Goal: Transaction & Acquisition: Download file/media

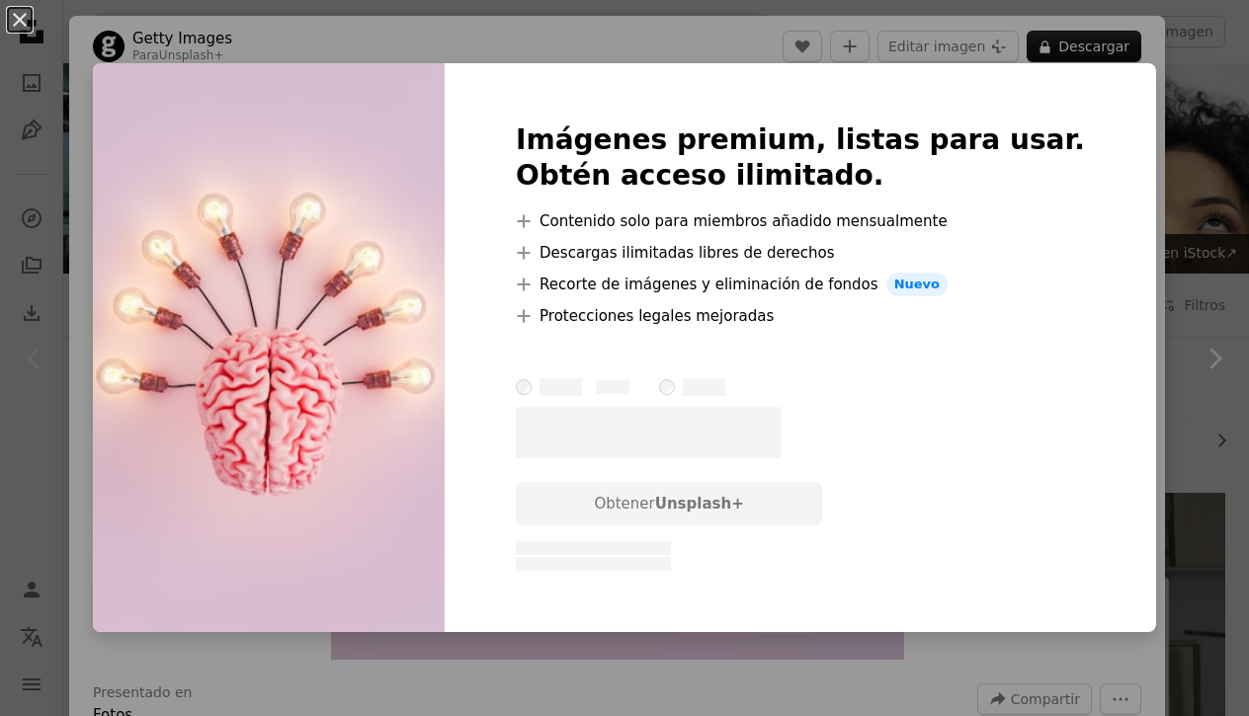
scroll to position [238, 0]
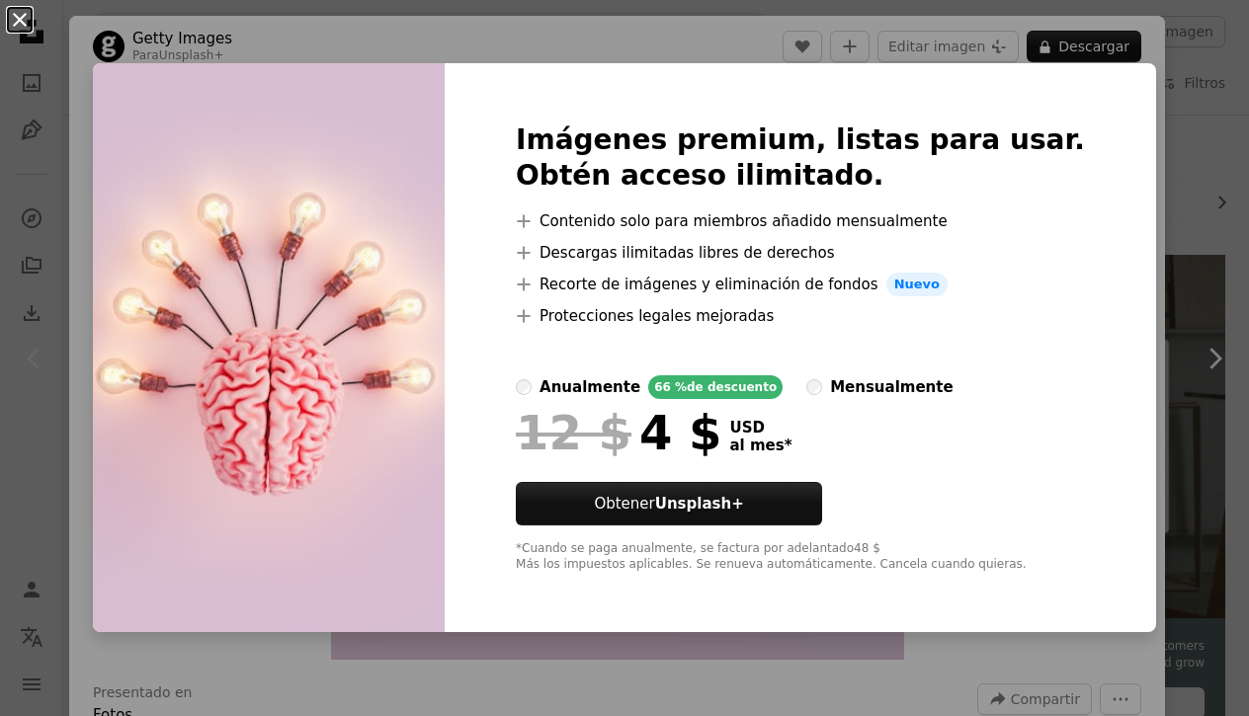
click at [16, 21] on button "An X shape" at bounding box center [20, 20] width 24 height 24
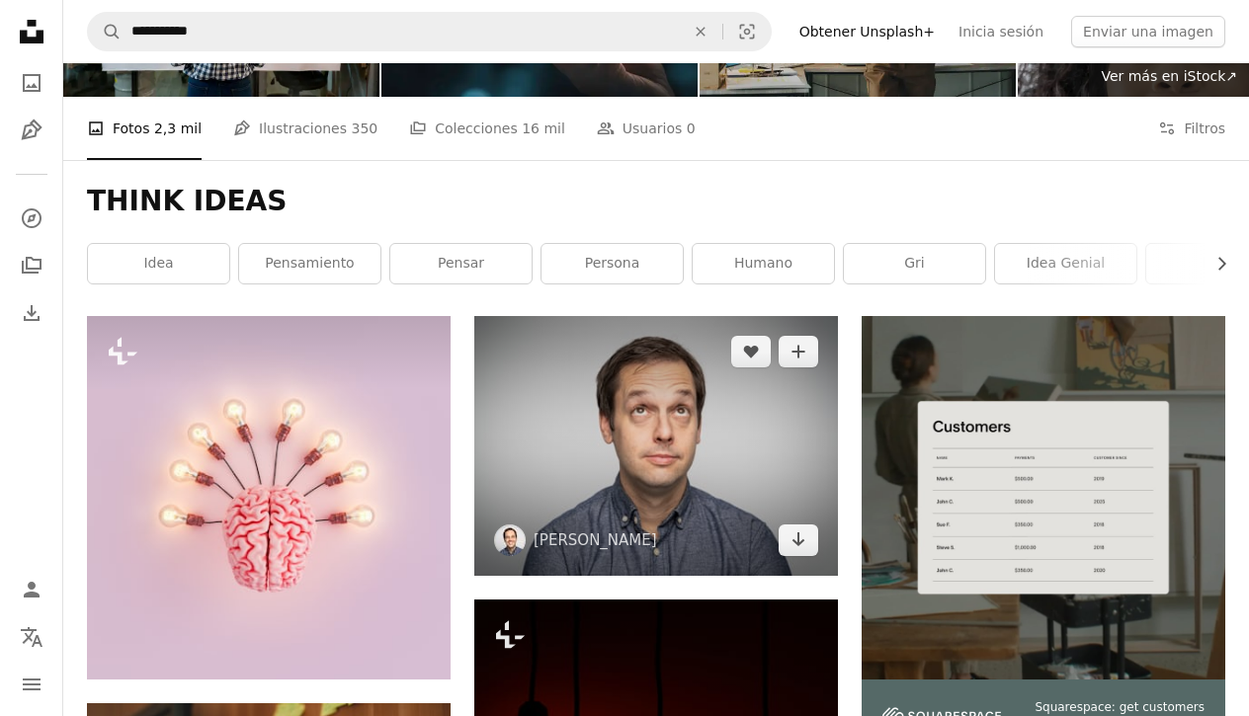
scroll to position [53, 0]
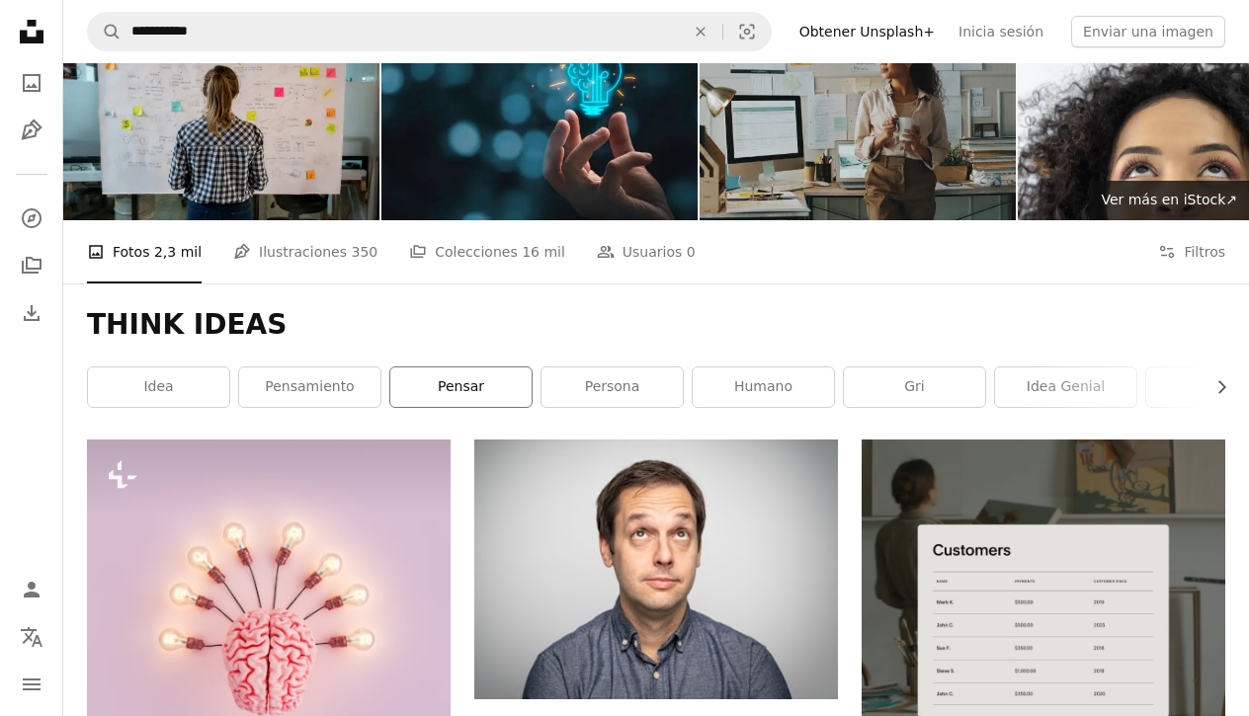
click at [484, 373] on link "pensar" at bounding box center [460, 388] width 141 height 40
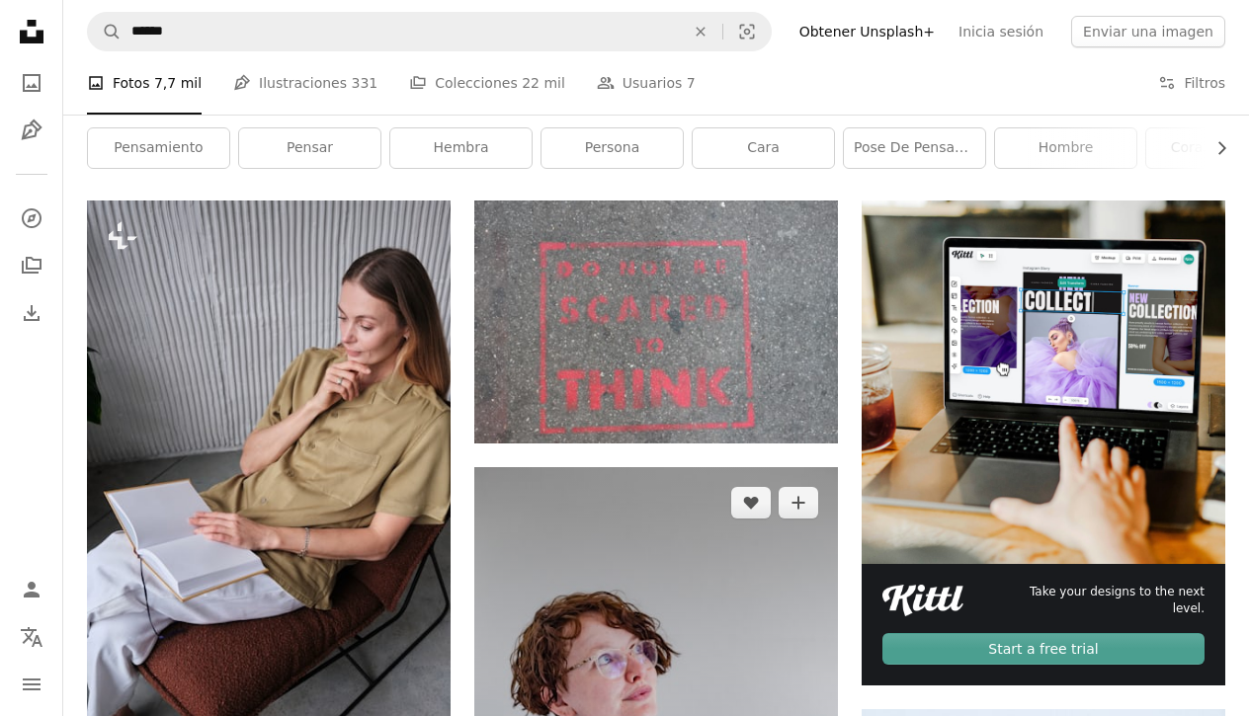
scroll to position [183, 0]
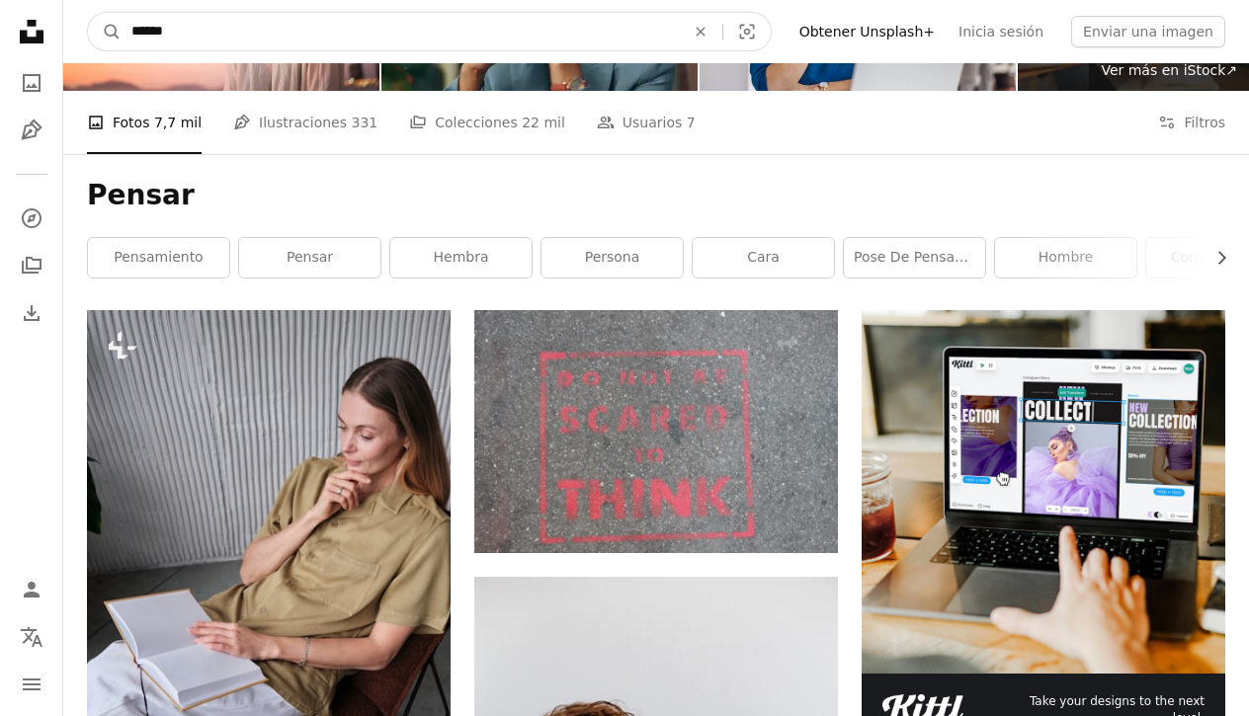
drag, startPoint x: 206, startPoint y: 33, endPoint x: 25, endPoint y: 17, distance: 181.5
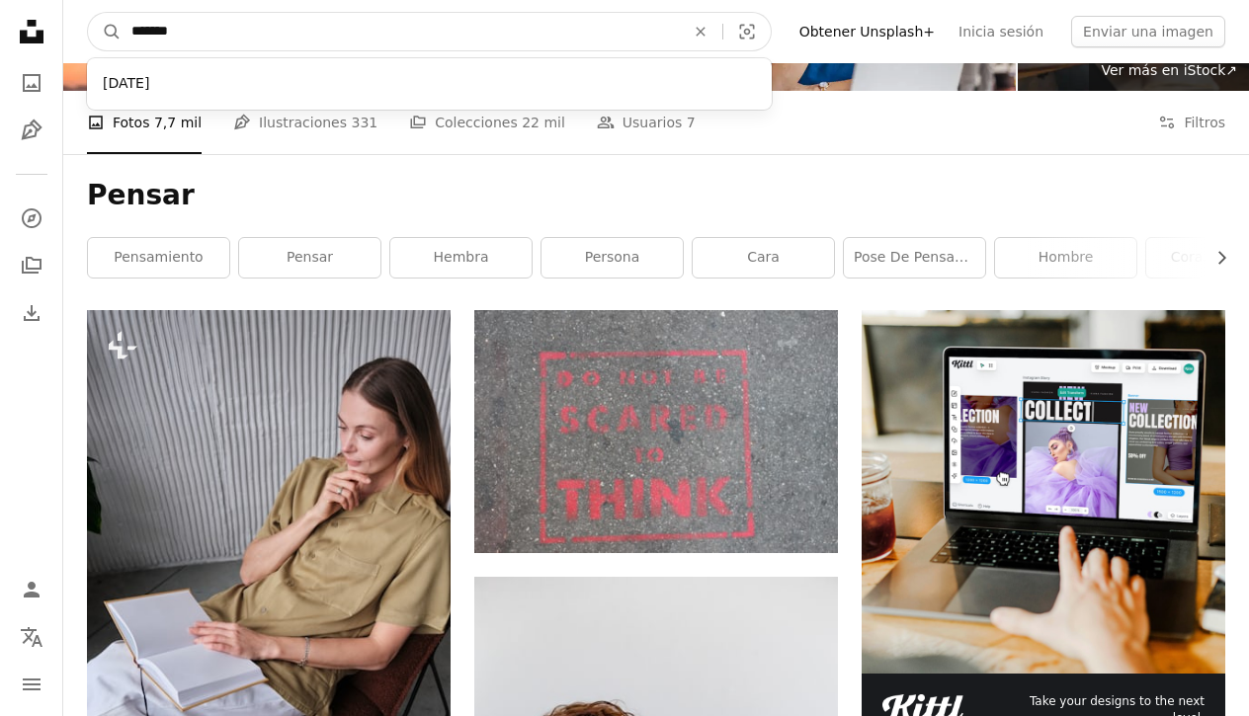
type input "********"
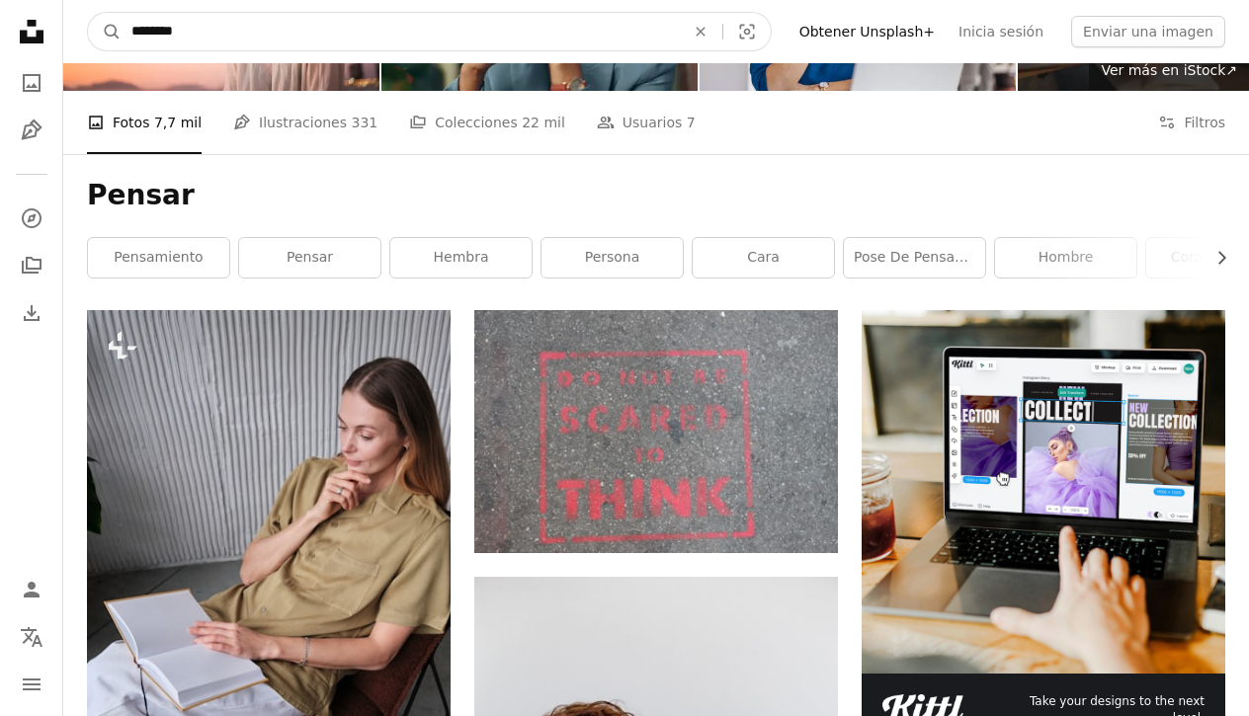
click at [105, 32] on button "A magnifying glass" at bounding box center [105, 32] width 34 height 38
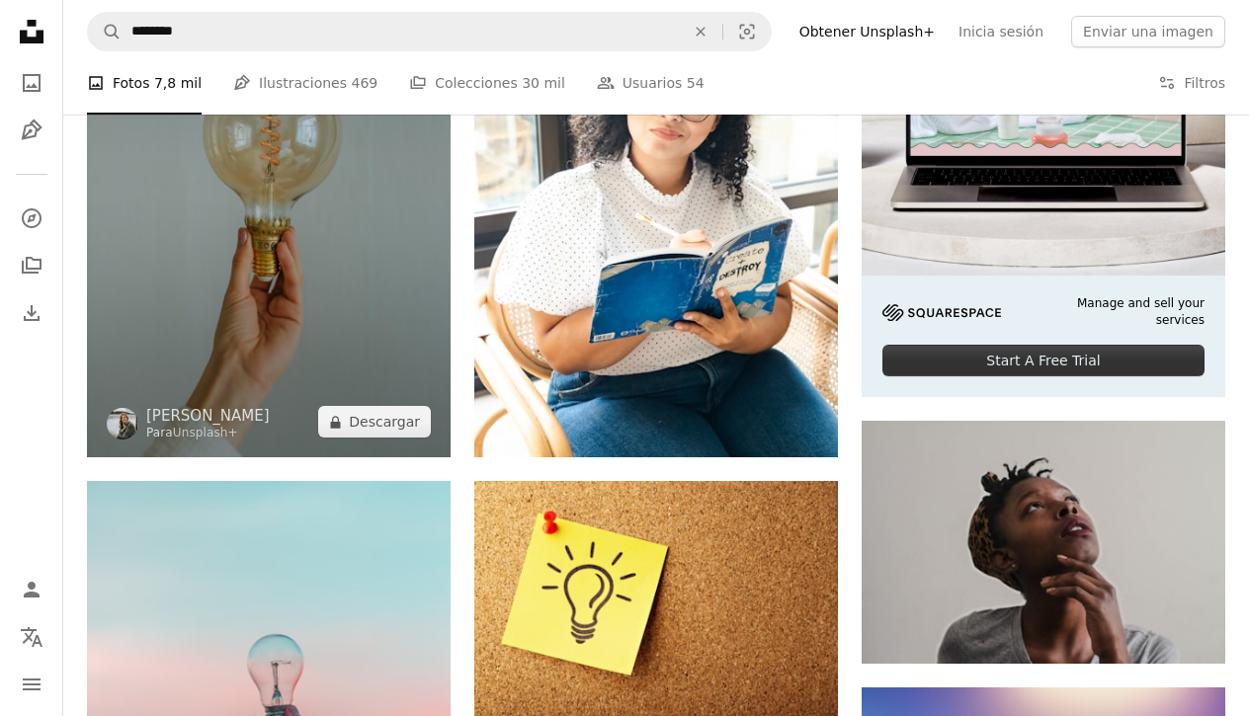
scroll to position [581, 0]
click at [207, 286] on img at bounding box center [269, 184] width 364 height 545
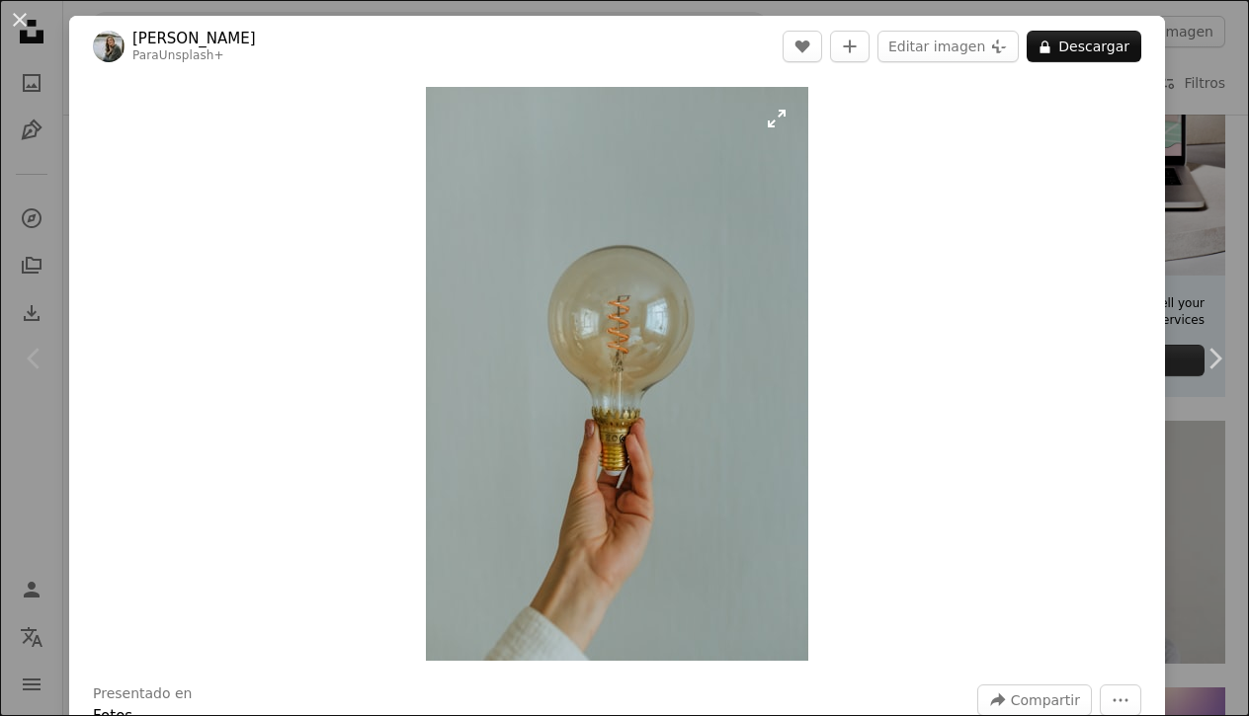
click at [622, 341] on img "Ampliar en esta imagen" at bounding box center [617, 374] width 382 height 574
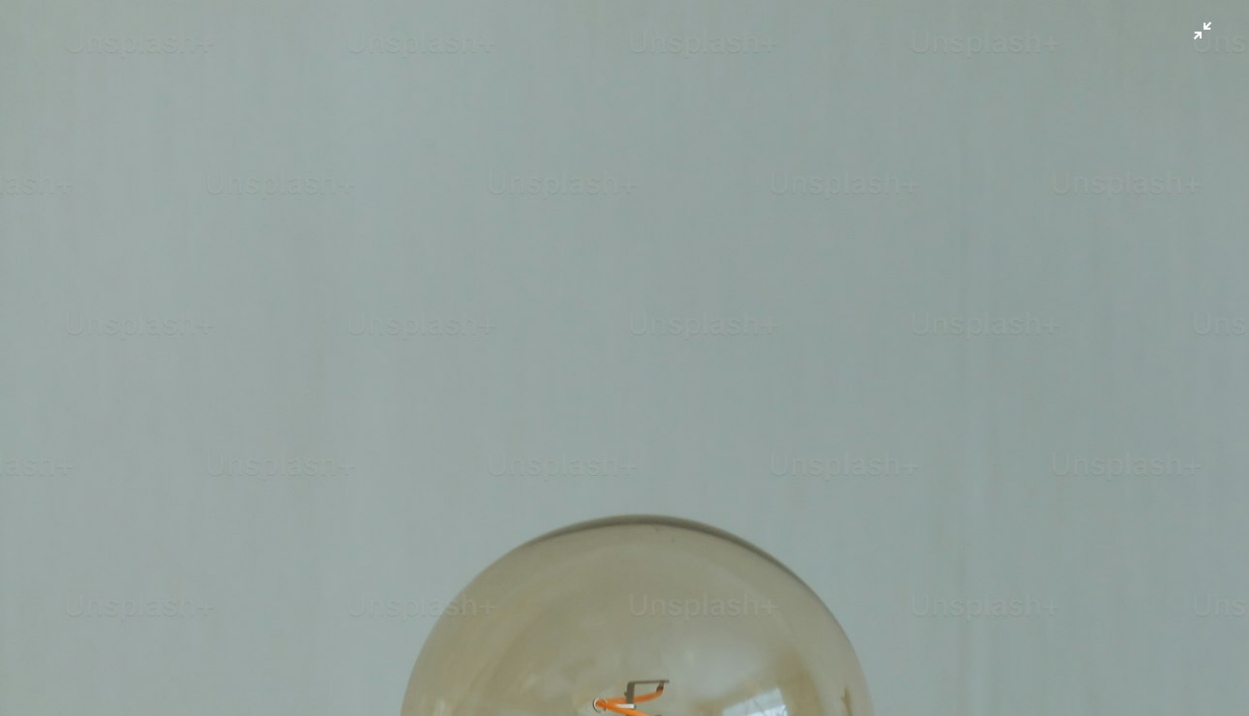
scroll to position [580, 0]
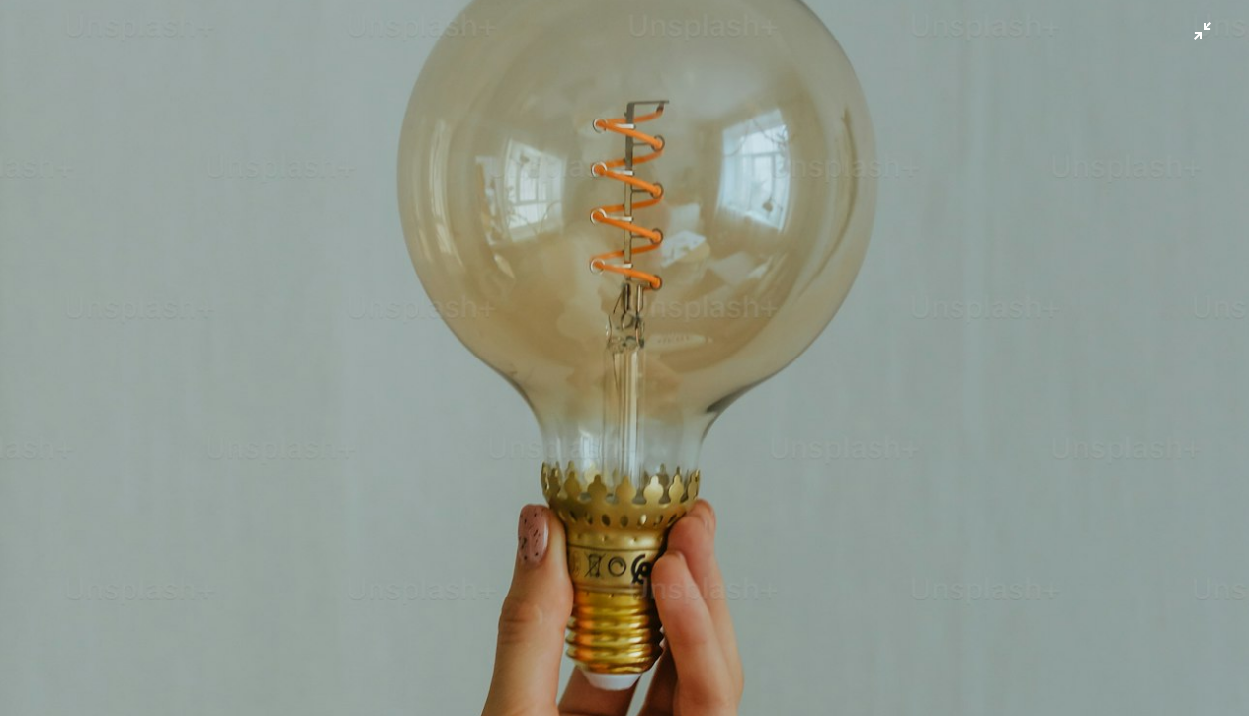
click at [1010, 155] on img "Reducir el zoom en esta imagen" at bounding box center [624, 357] width 1251 height 1876
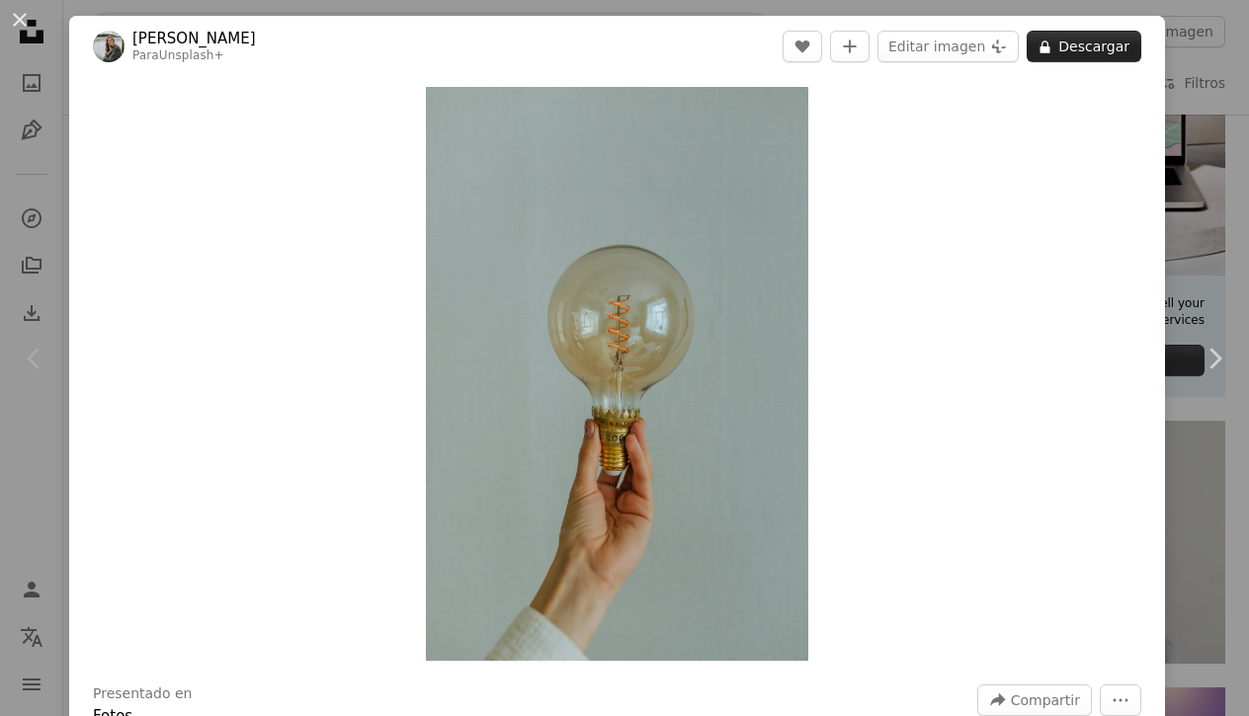
click at [1099, 40] on button "A lock Descargar" at bounding box center [1084, 47] width 115 height 32
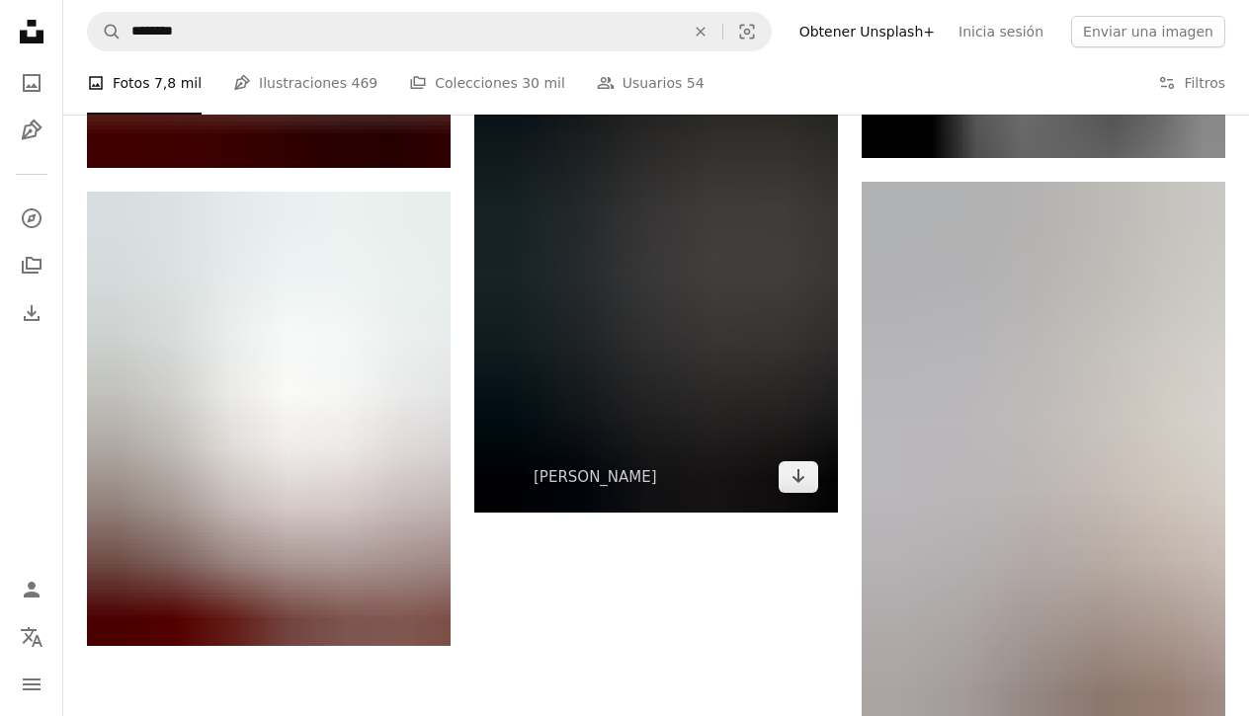
scroll to position [2861, 0]
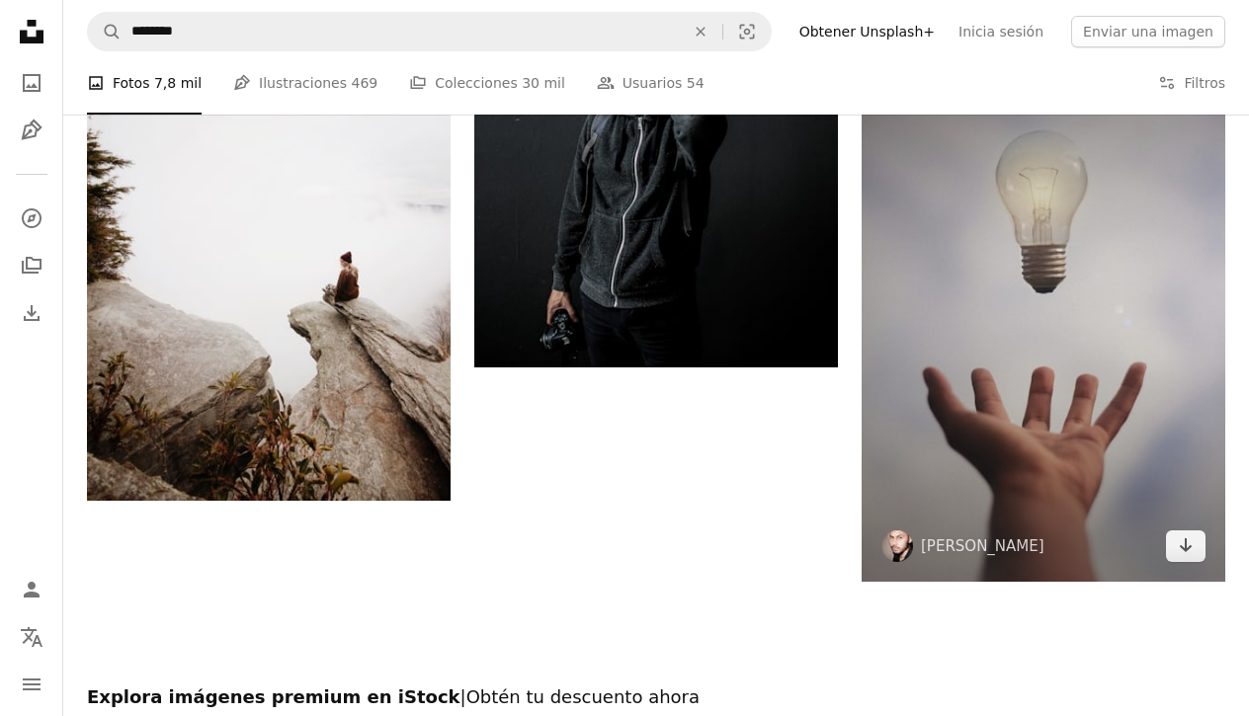
click at [1052, 426] on img at bounding box center [1044, 309] width 364 height 545
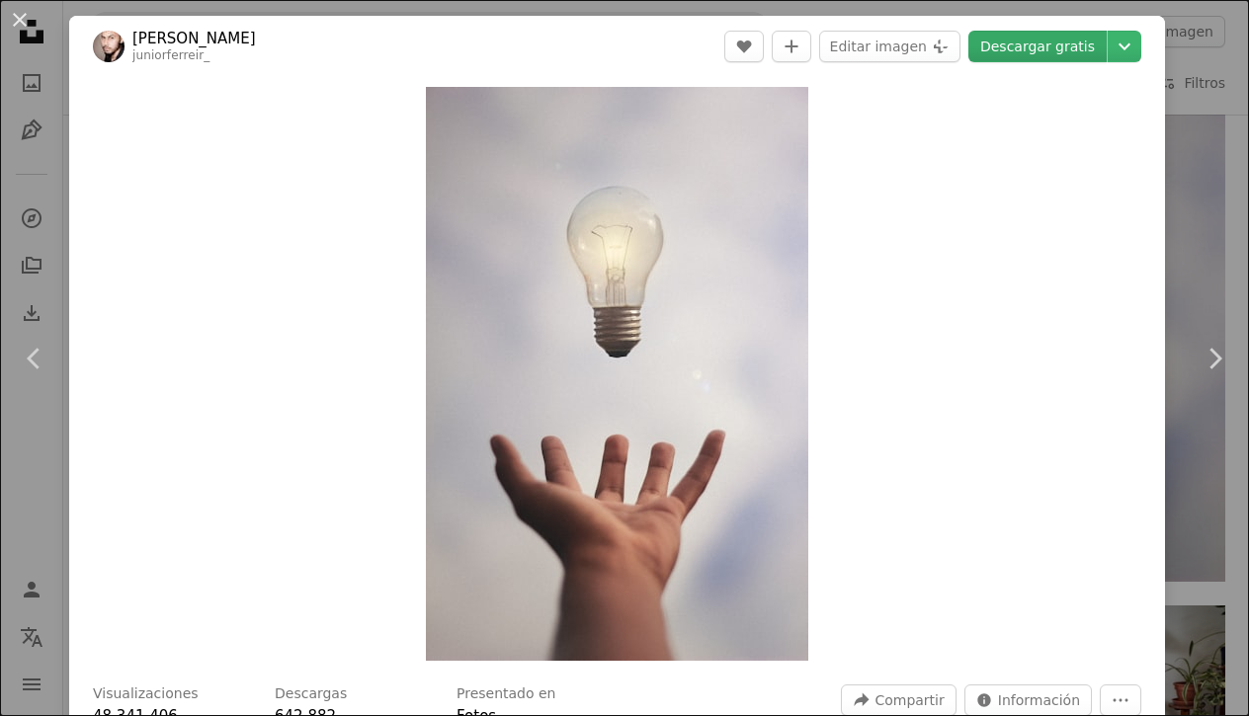
click at [1045, 52] on link "Descargar gratis" at bounding box center [1037, 47] width 138 height 32
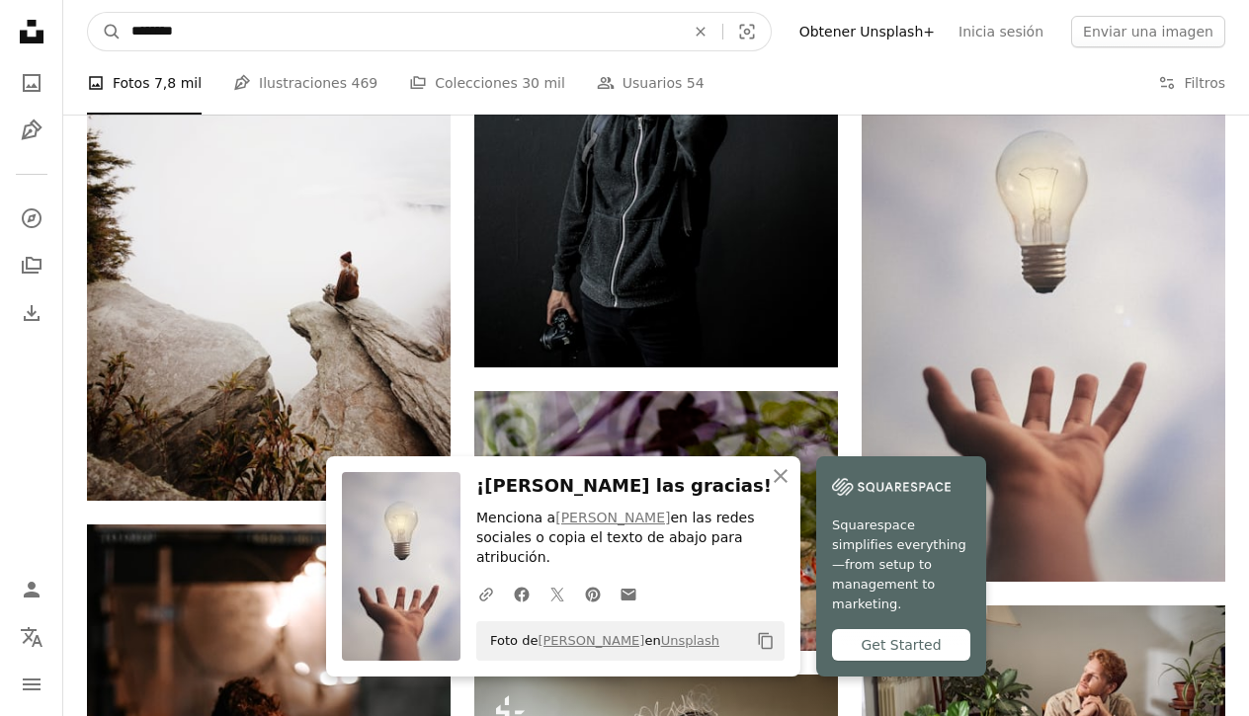
drag, startPoint x: 345, startPoint y: 26, endPoint x: 10, endPoint y: -16, distance: 337.5
click at [10, 0] on html "An X shape Cerrar ¡[PERSON_NAME] las gracias! Menciona a [PERSON_NAME] en las r…" at bounding box center [624, 653] width 1249 height 7028
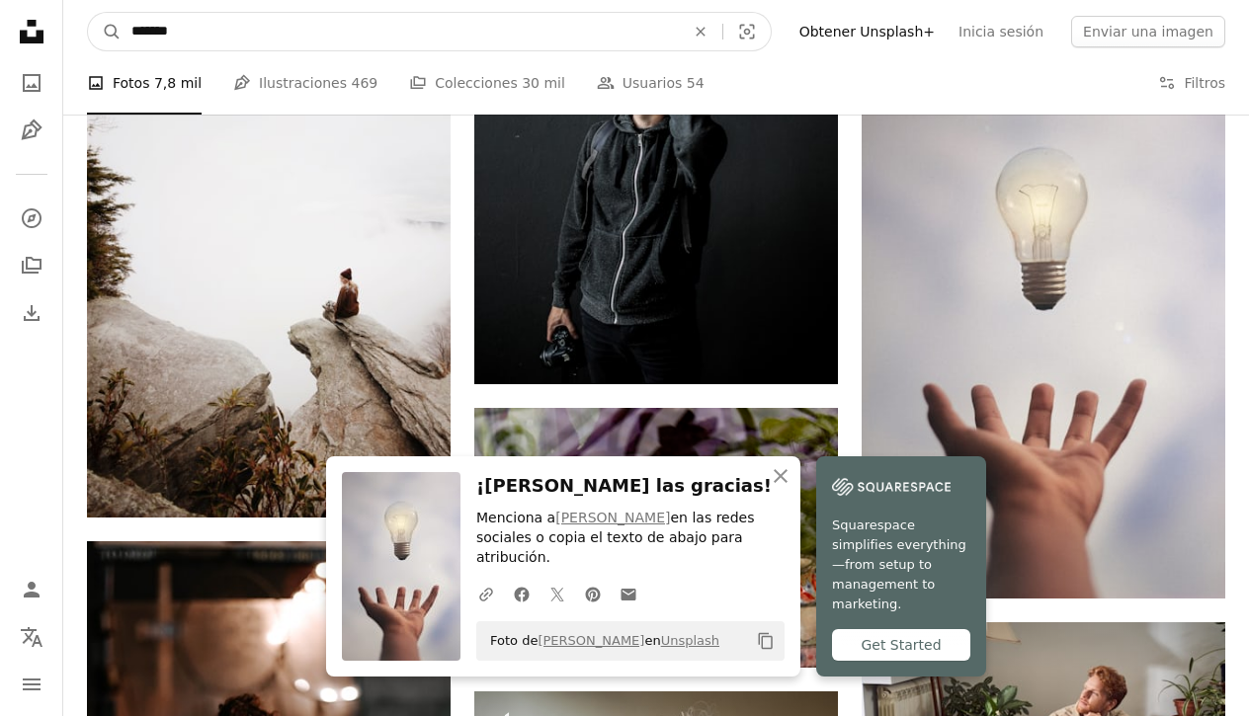
type input "********"
click at [105, 32] on button "A magnifying glass" at bounding box center [105, 32] width 34 height 38
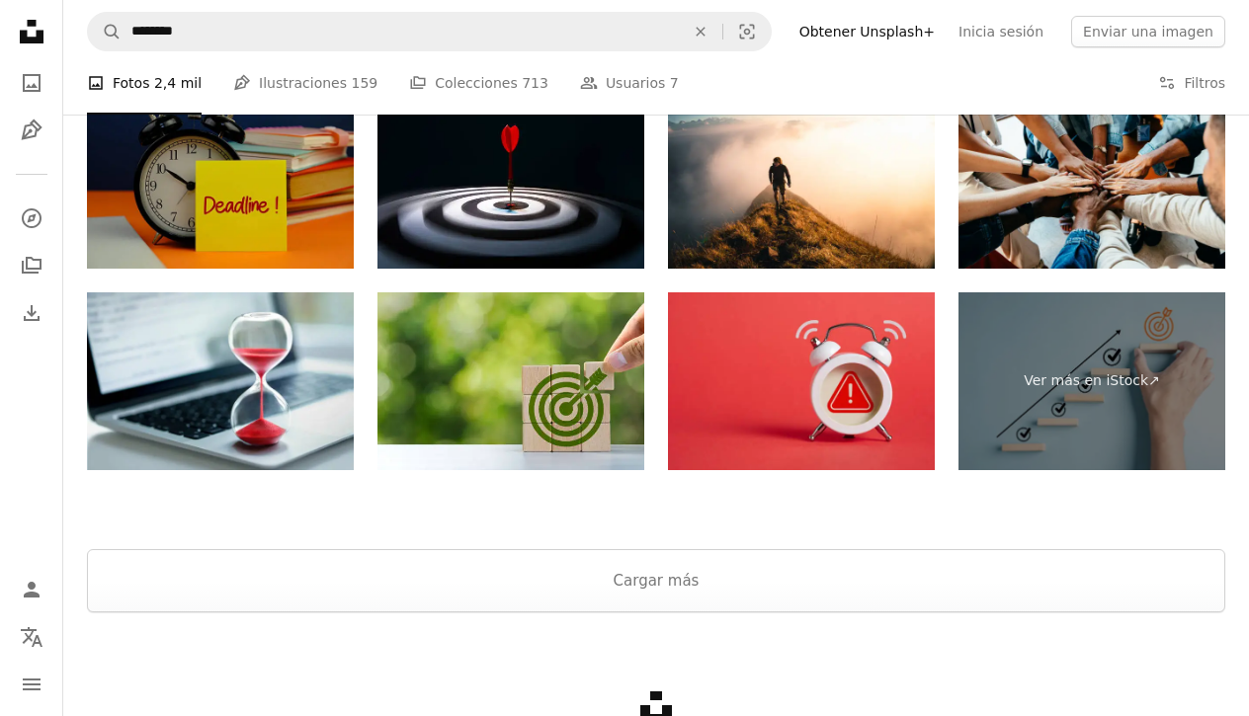
scroll to position [3401, 0]
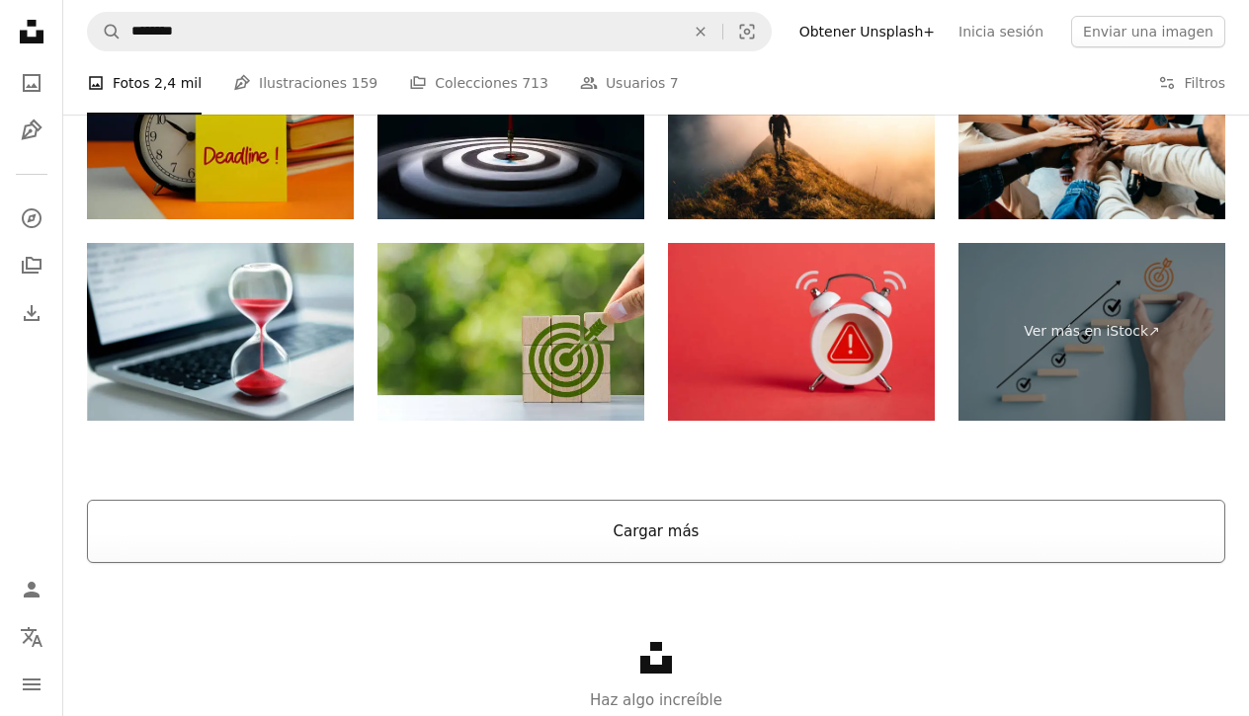
click at [658, 545] on button "Cargar más" at bounding box center [656, 531] width 1138 height 63
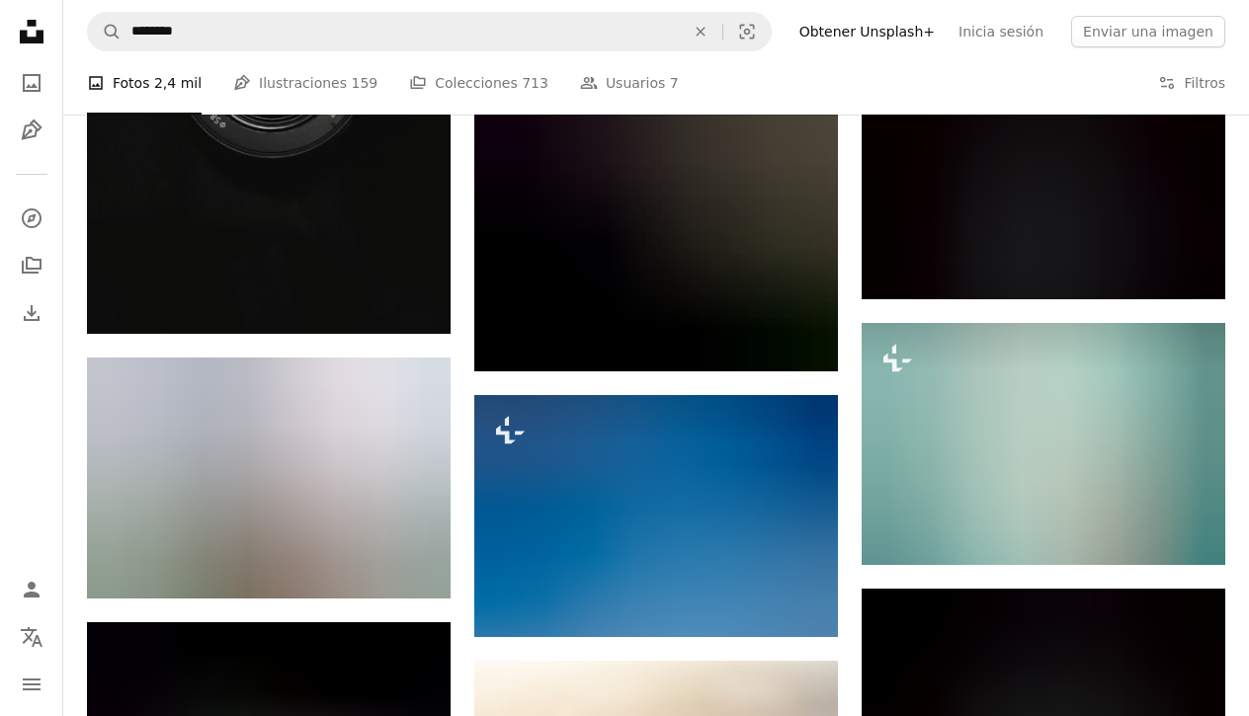
scroll to position [11015, 0]
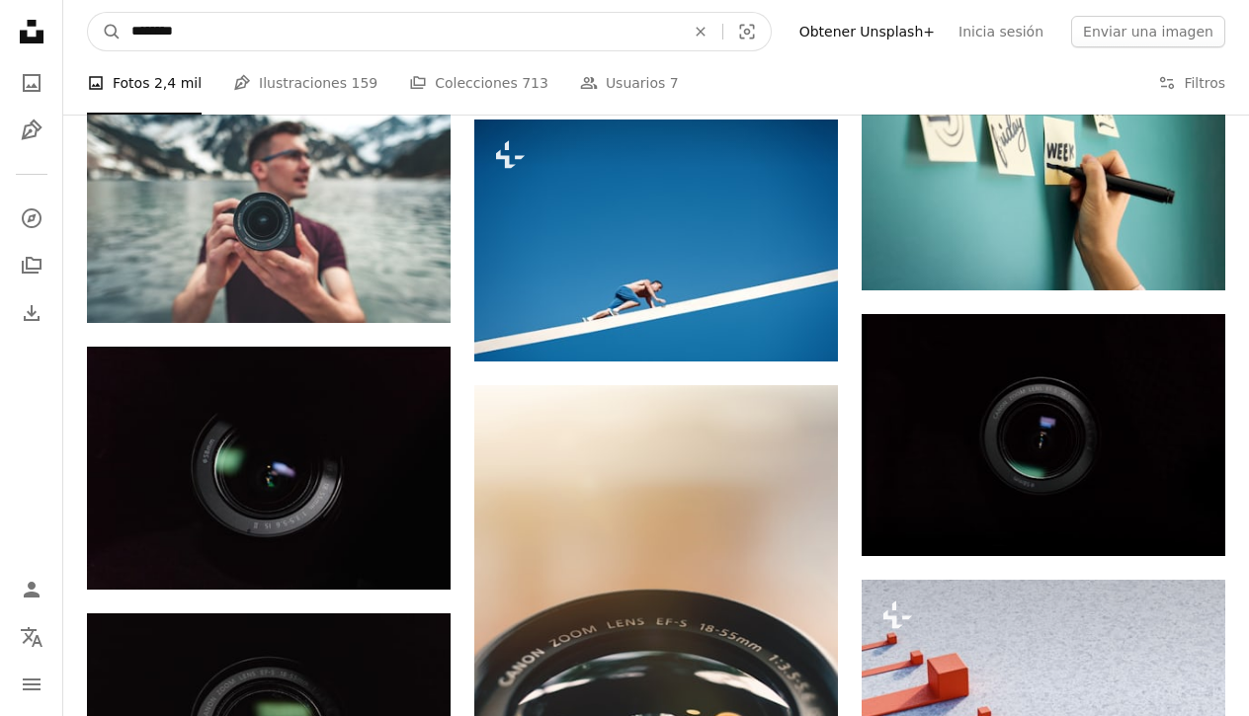
click at [218, 20] on input "********" at bounding box center [400, 32] width 557 height 38
click at [220, 43] on input "********" at bounding box center [400, 32] width 557 height 38
type input "********"
click at [105, 32] on button "A magnifying glass" at bounding box center [105, 32] width 34 height 38
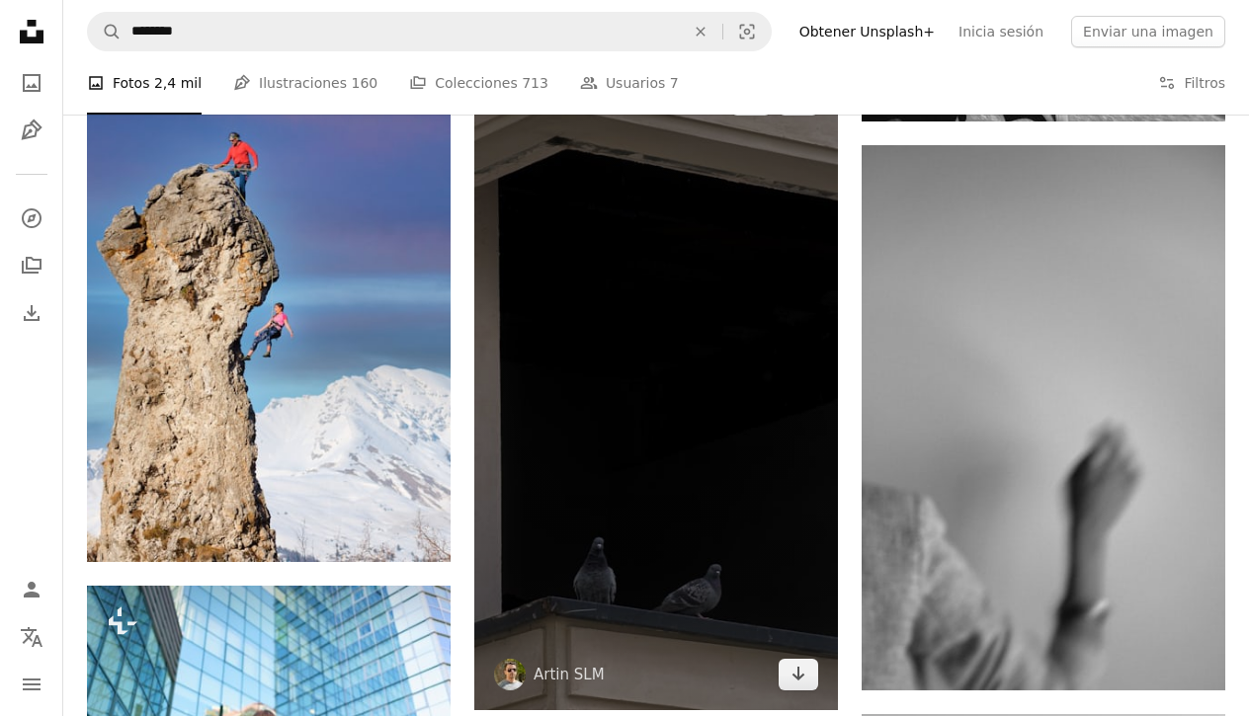
scroll to position [2859, 0]
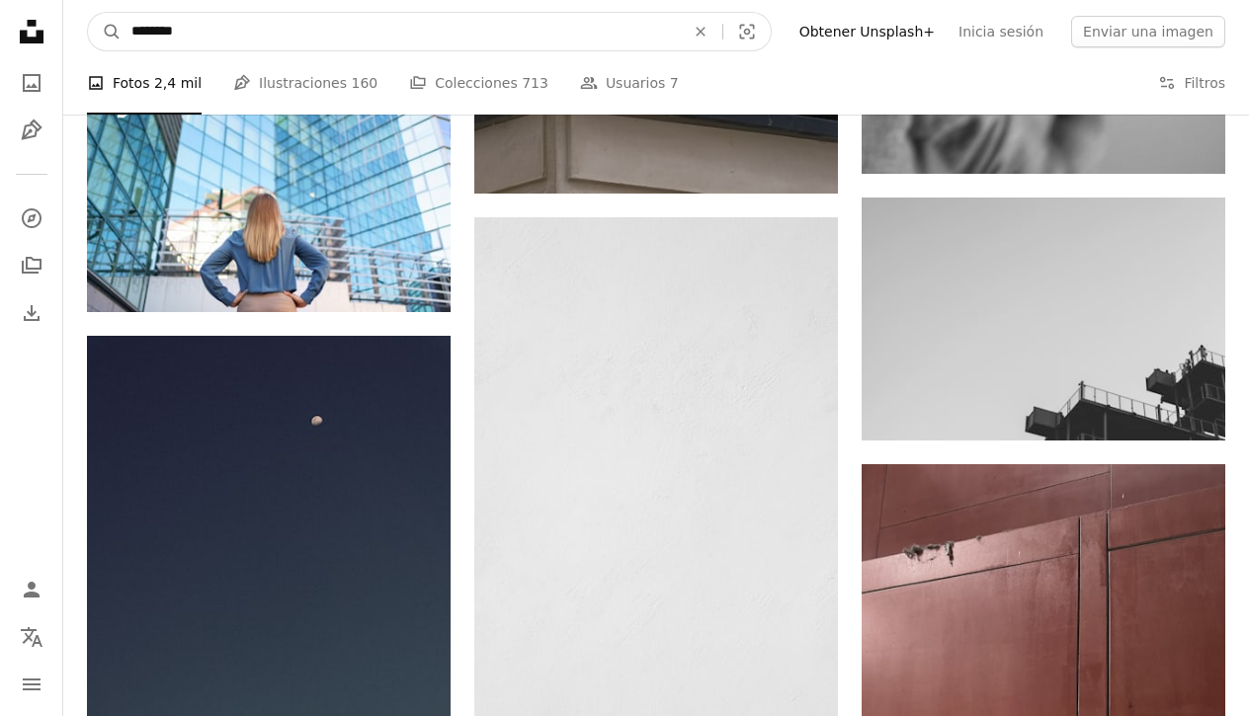
drag, startPoint x: 232, startPoint y: 33, endPoint x: -43, endPoint y: 3, distance: 277.3
type input "******"
click at [105, 32] on button "A magnifying glass" at bounding box center [105, 32] width 34 height 38
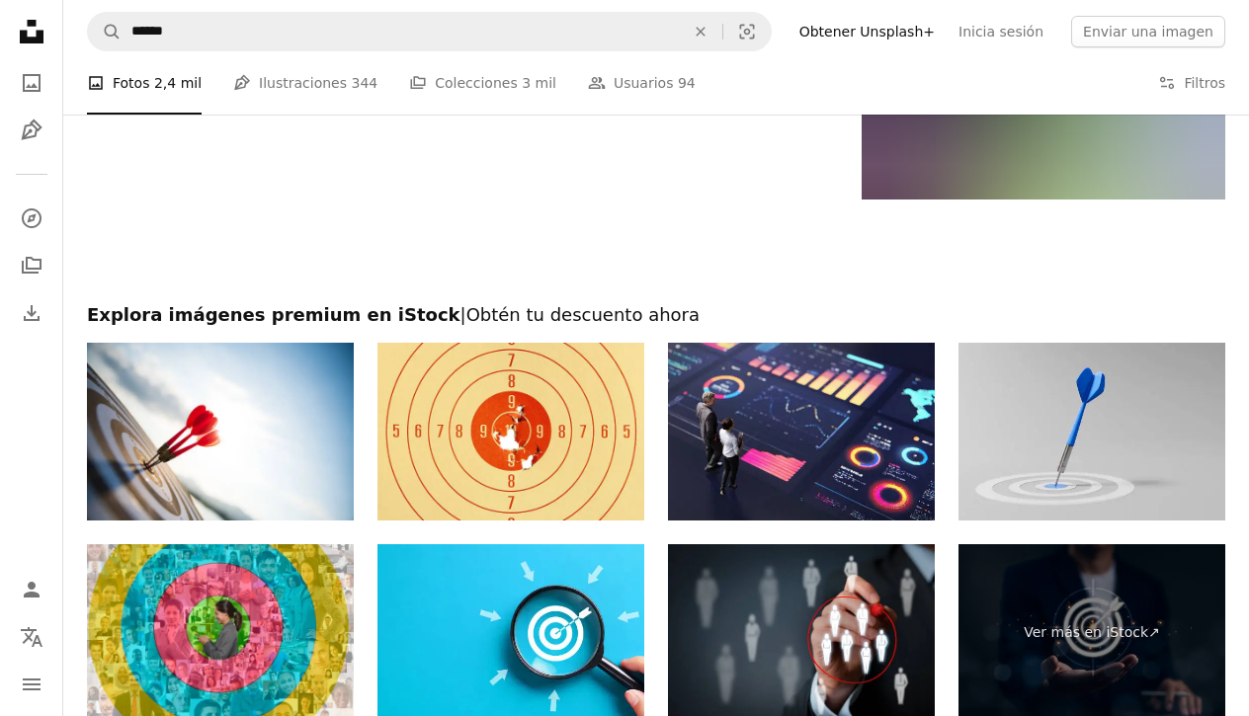
scroll to position [3406, 0]
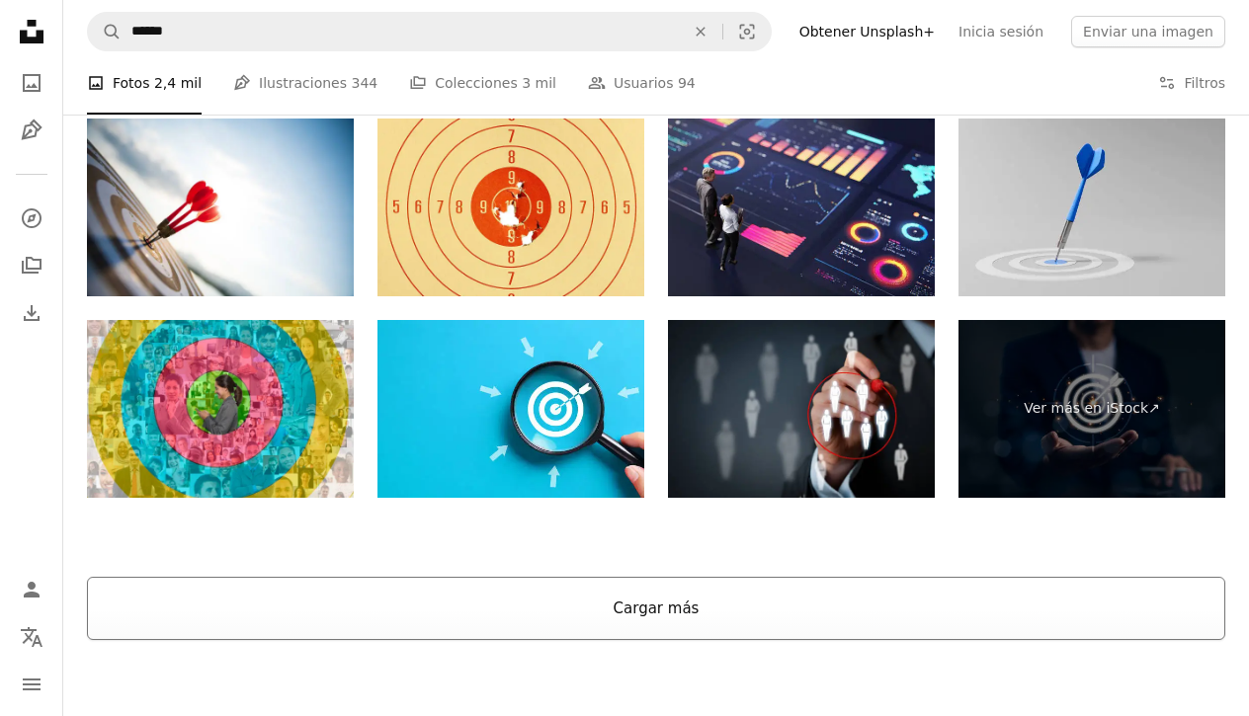
click at [683, 620] on button "Cargar más" at bounding box center [656, 608] width 1138 height 63
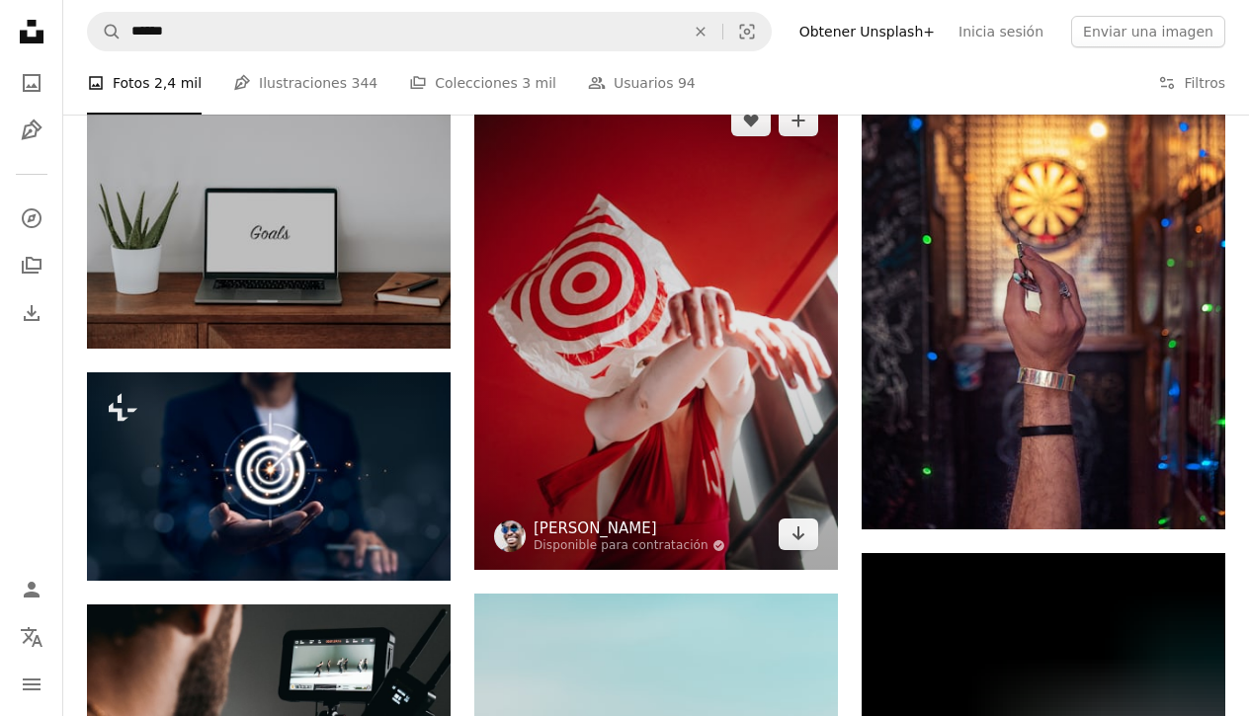
scroll to position [3421, 0]
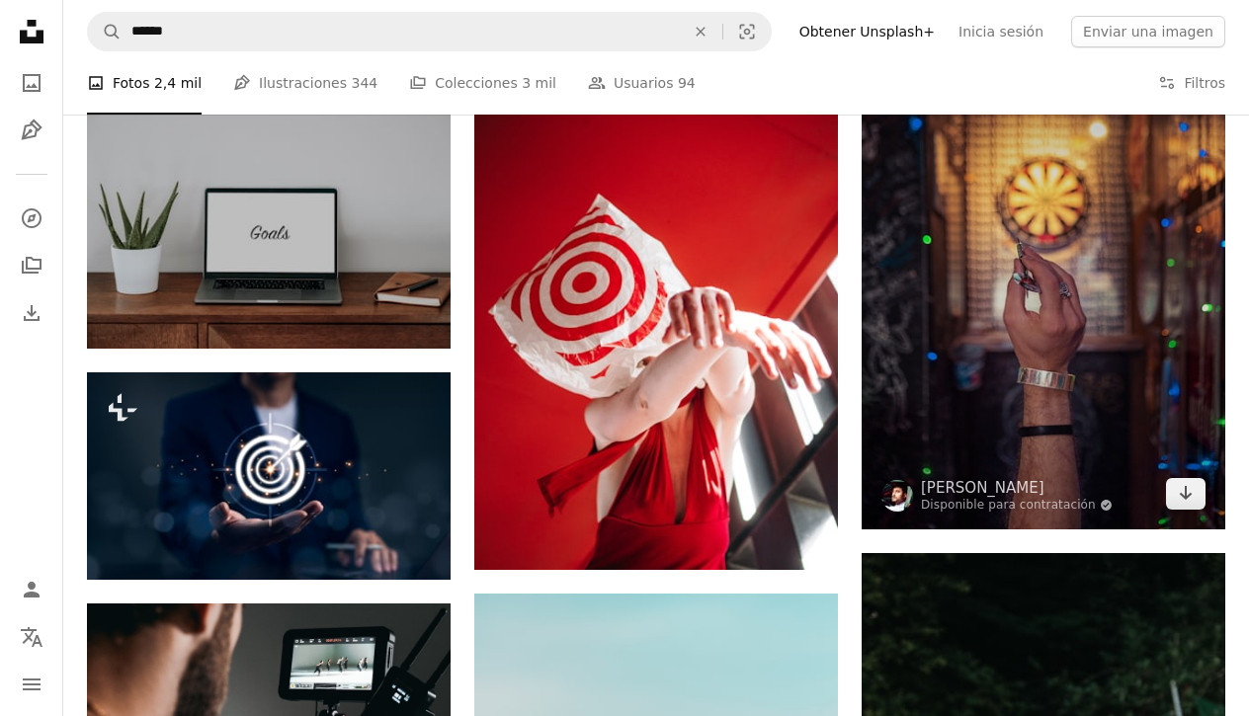
click at [1046, 317] on img at bounding box center [1044, 256] width 364 height 545
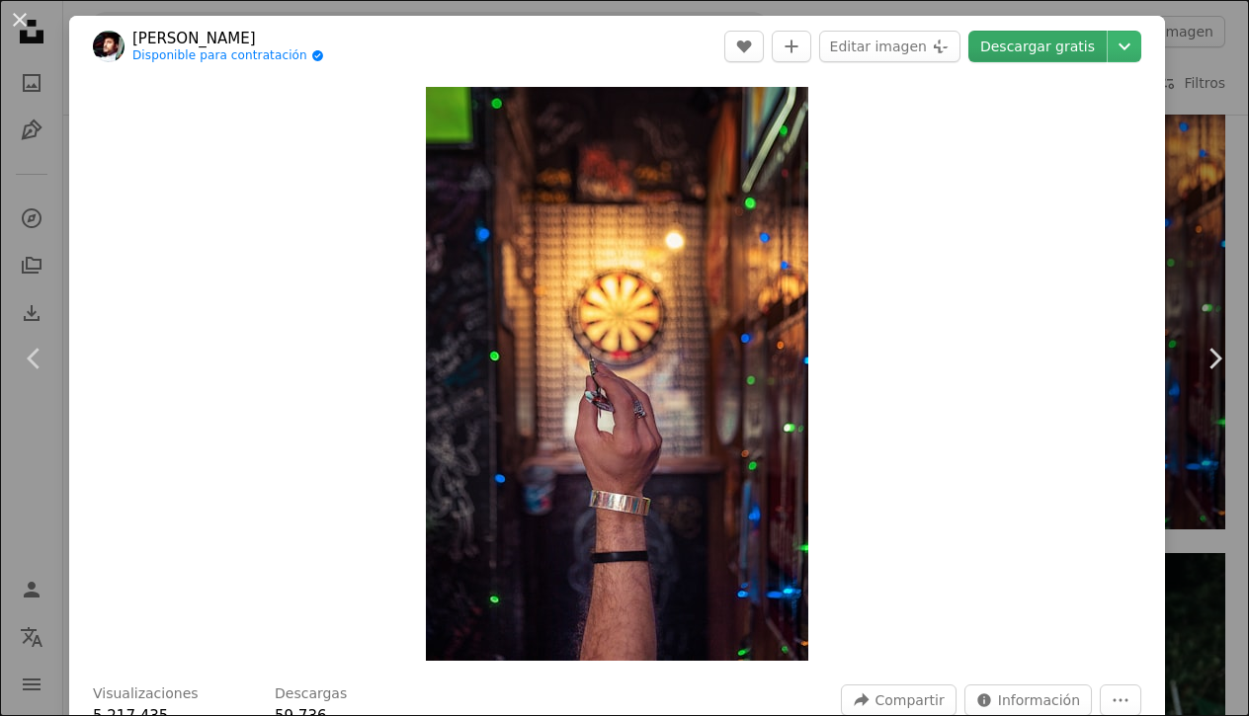
click at [1090, 55] on link "Descargar gratis" at bounding box center [1037, 47] width 138 height 32
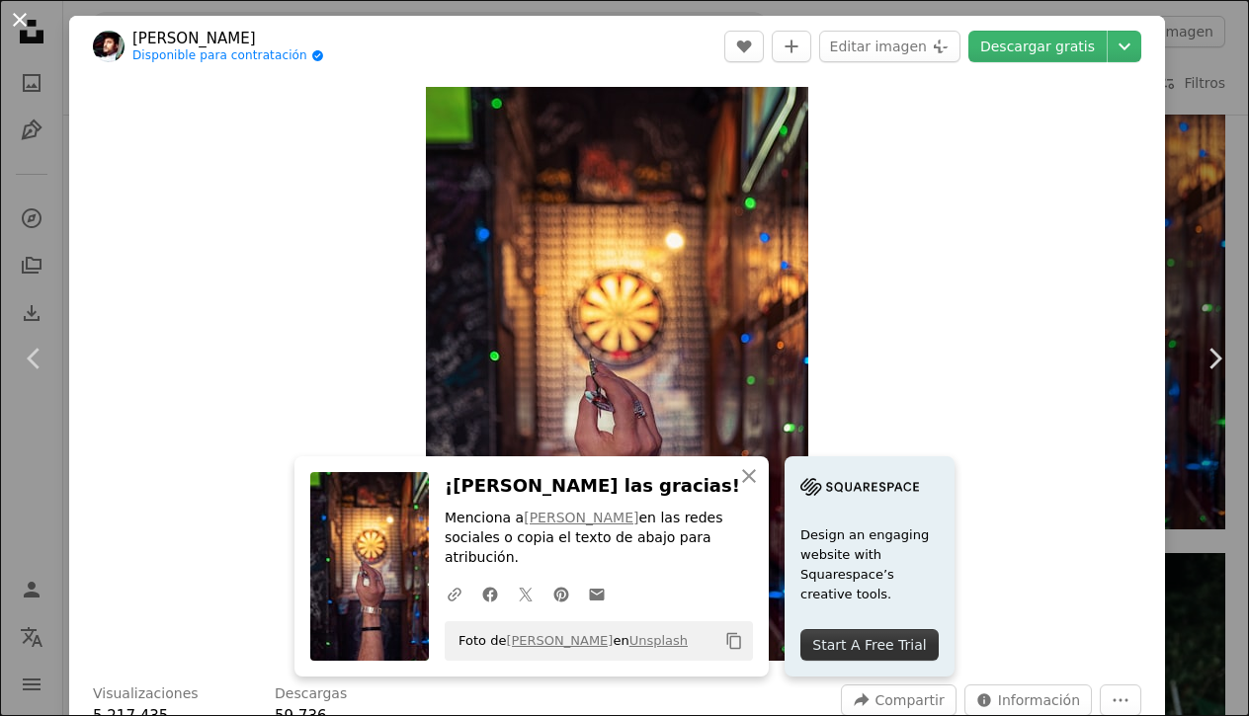
click at [22, 23] on button "An X shape" at bounding box center [20, 20] width 24 height 24
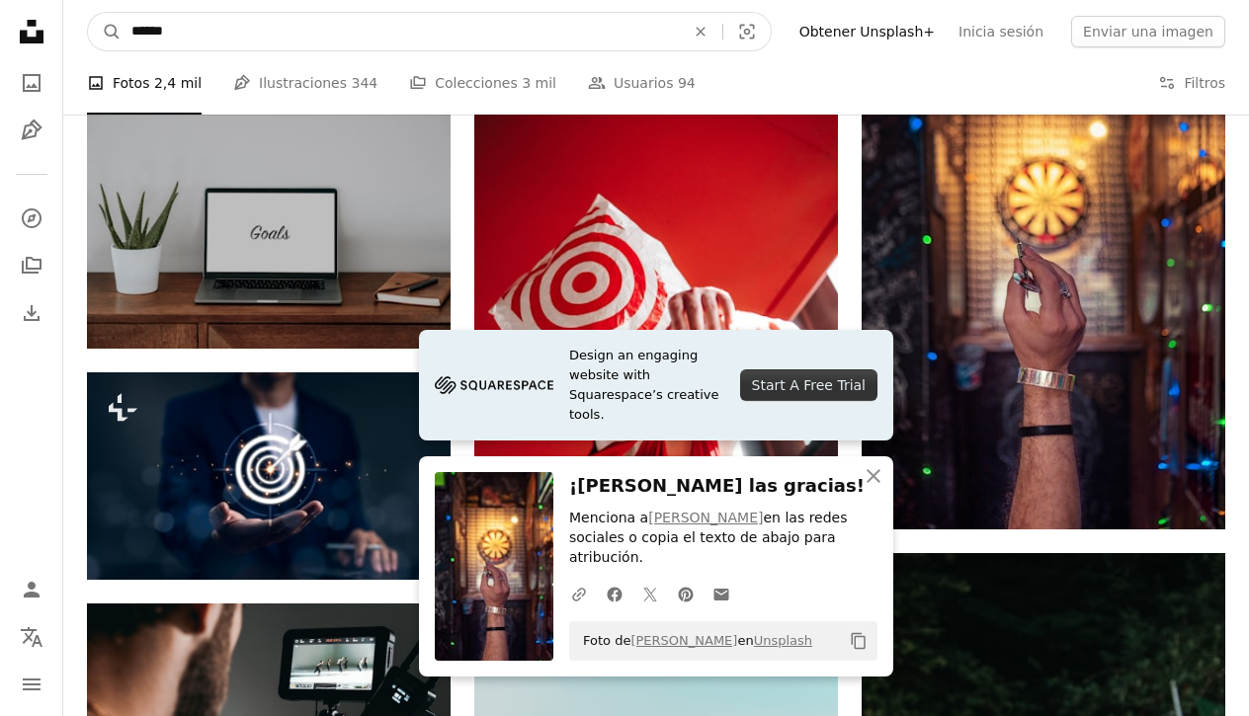
drag, startPoint x: 233, startPoint y: 35, endPoint x: 2, endPoint y: 14, distance: 232.1
type input "****"
click at [105, 32] on button "A magnifying glass" at bounding box center [105, 32] width 34 height 38
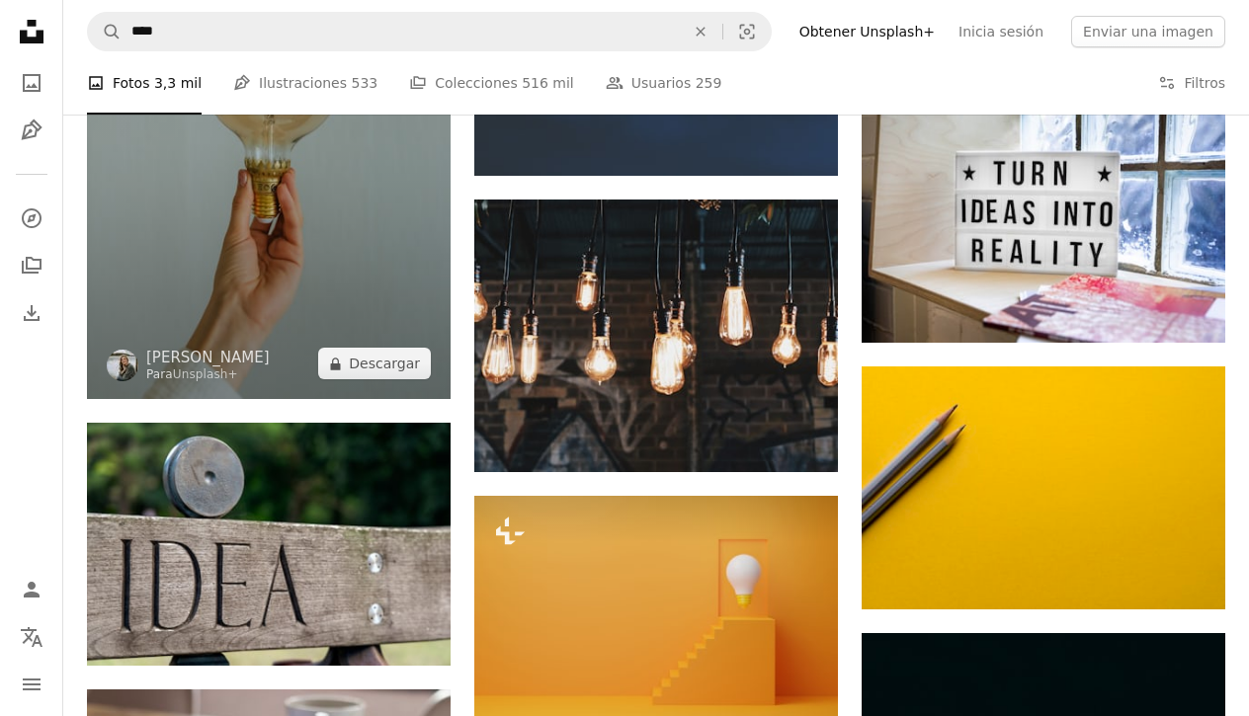
scroll to position [2685, 0]
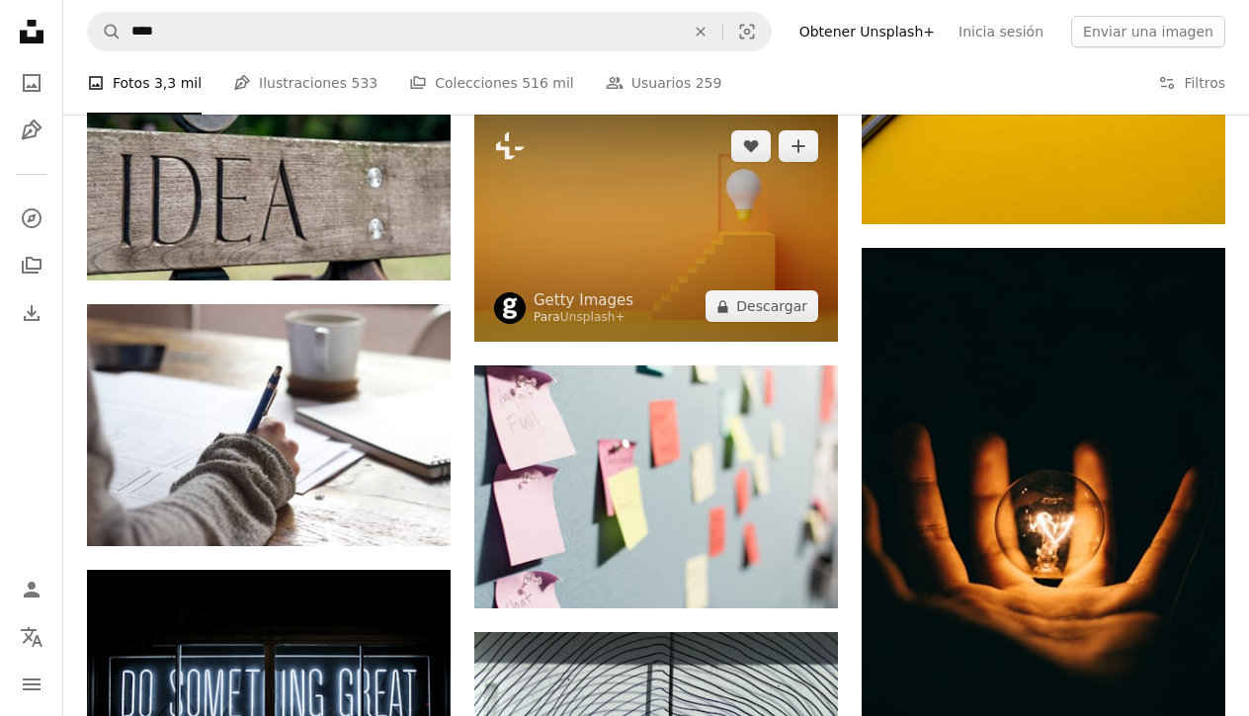
click at [603, 266] on img at bounding box center [656, 227] width 364 height 232
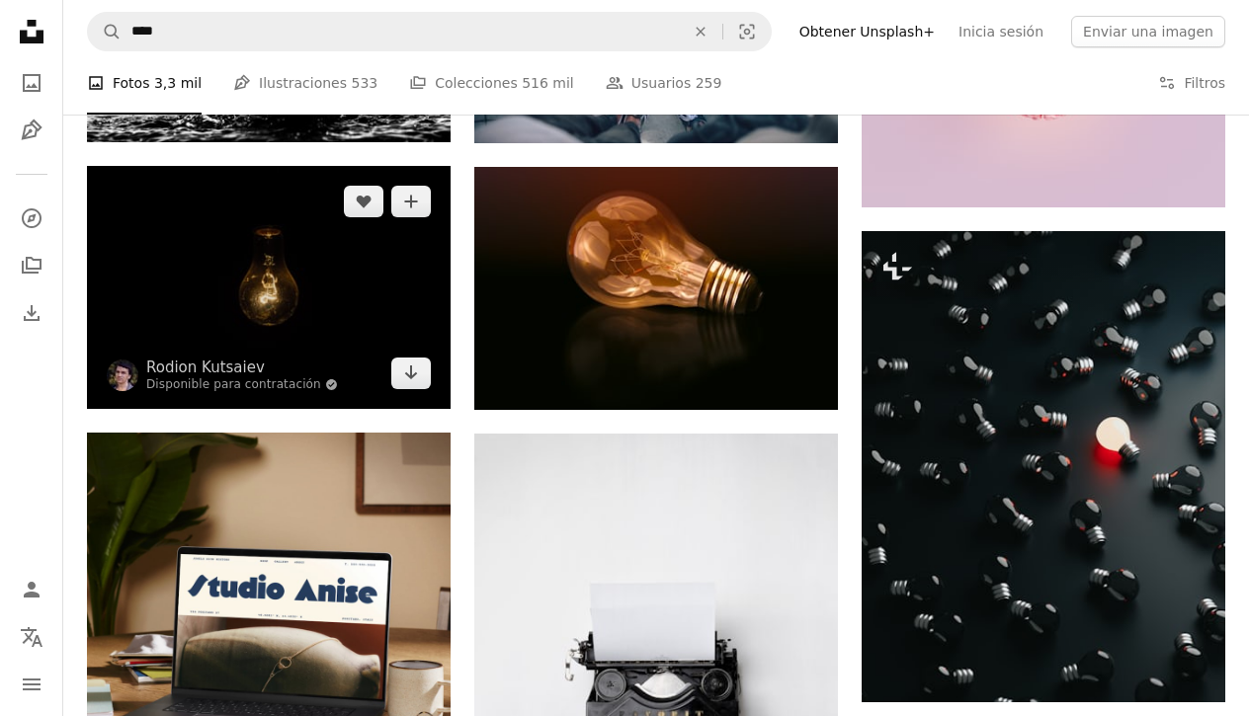
scroll to position [3929, 0]
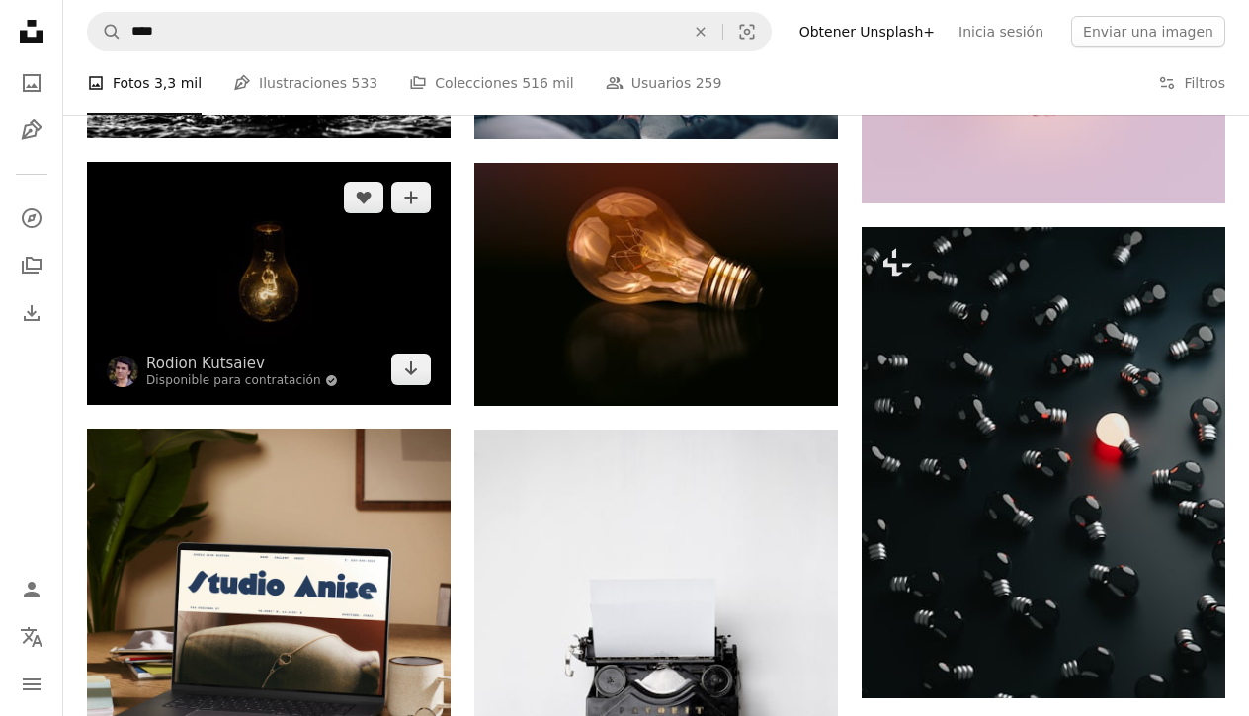
click at [289, 255] on img at bounding box center [269, 283] width 364 height 243
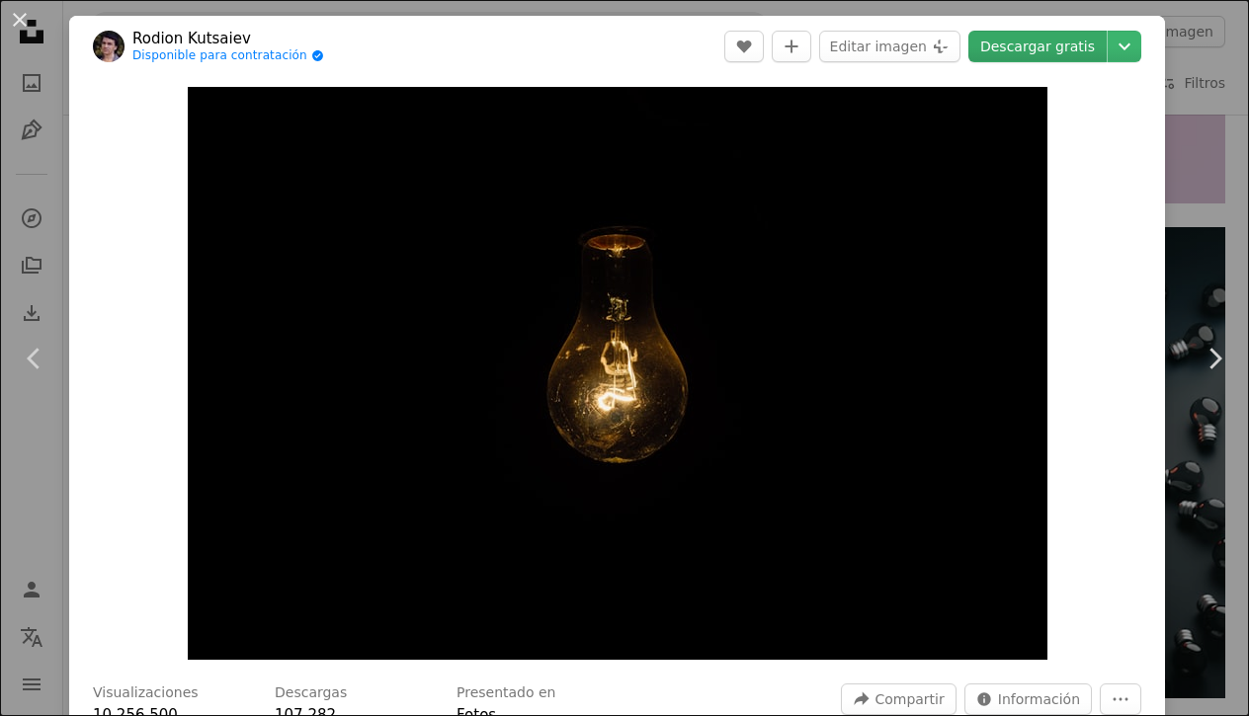
click at [1054, 47] on link "Descargar gratis" at bounding box center [1037, 47] width 138 height 32
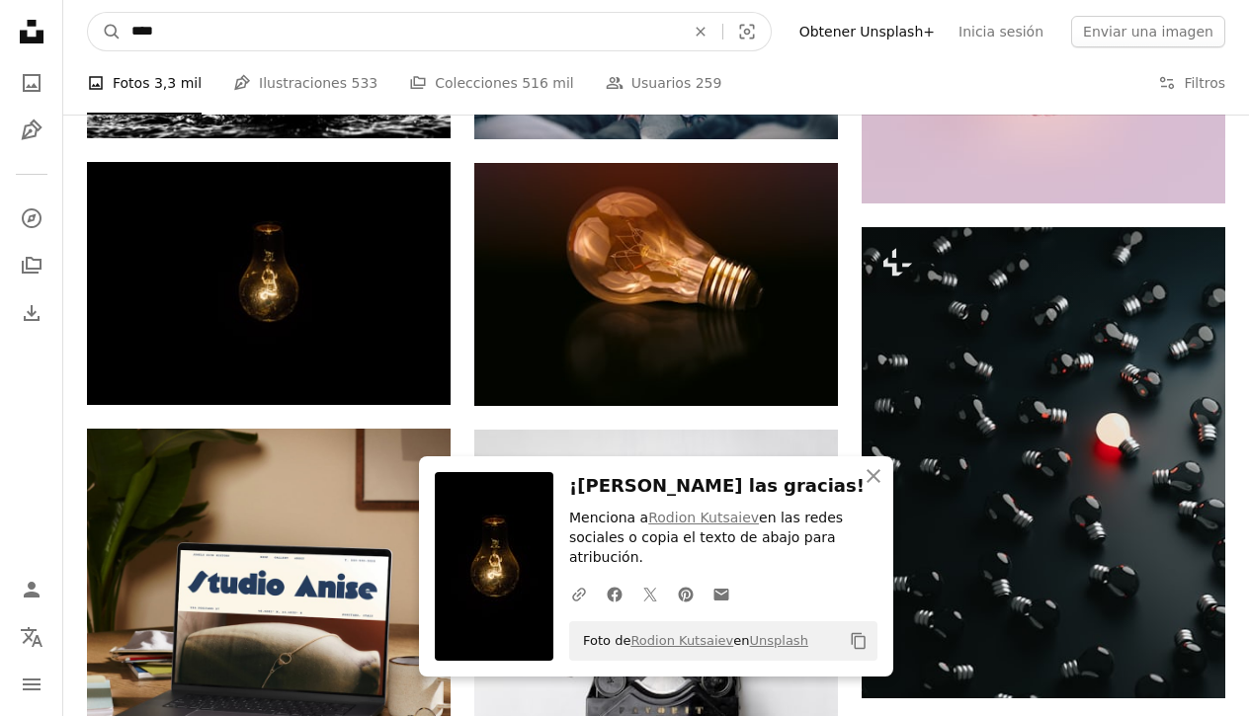
click at [302, 41] on input "****" at bounding box center [400, 32] width 557 height 38
type input "**********"
click at [105, 32] on button "A magnifying glass" at bounding box center [105, 32] width 34 height 38
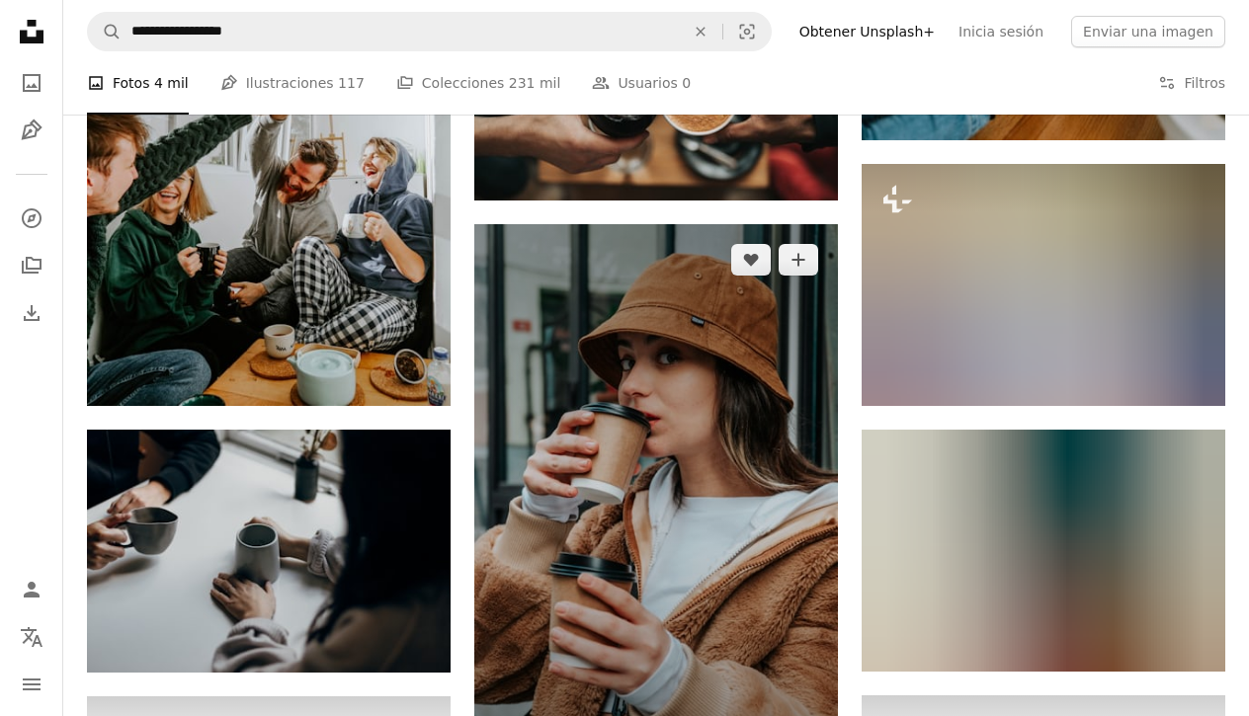
scroll to position [954, 0]
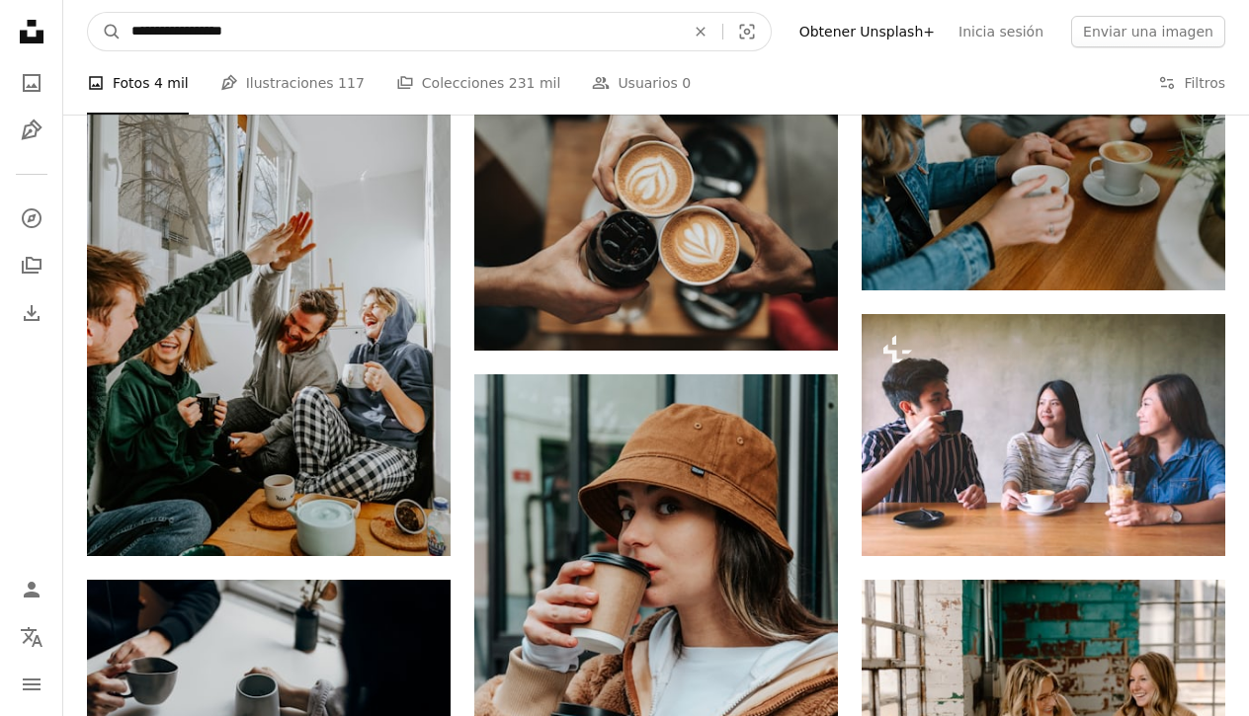
click at [328, 36] on input "**********" at bounding box center [400, 32] width 557 height 38
type input "**********"
click at [105, 32] on button "A magnifying glass" at bounding box center [105, 32] width 34 height 38
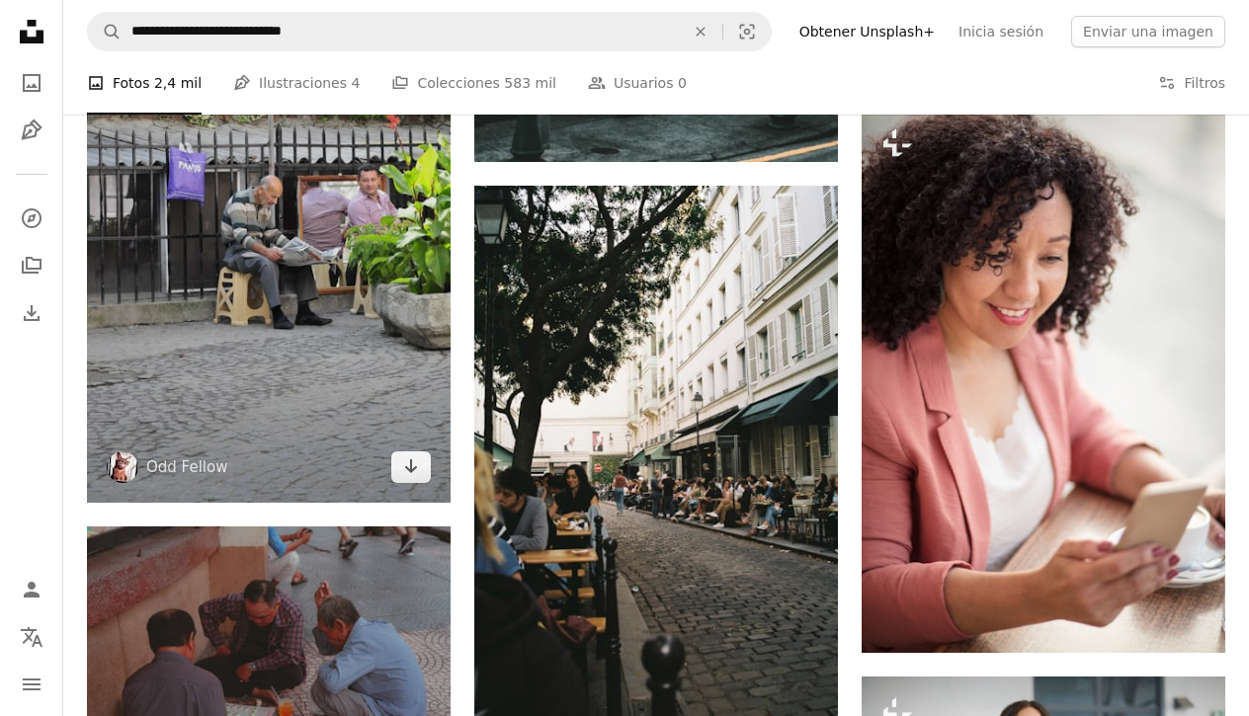
scroll to position [2794, 0]
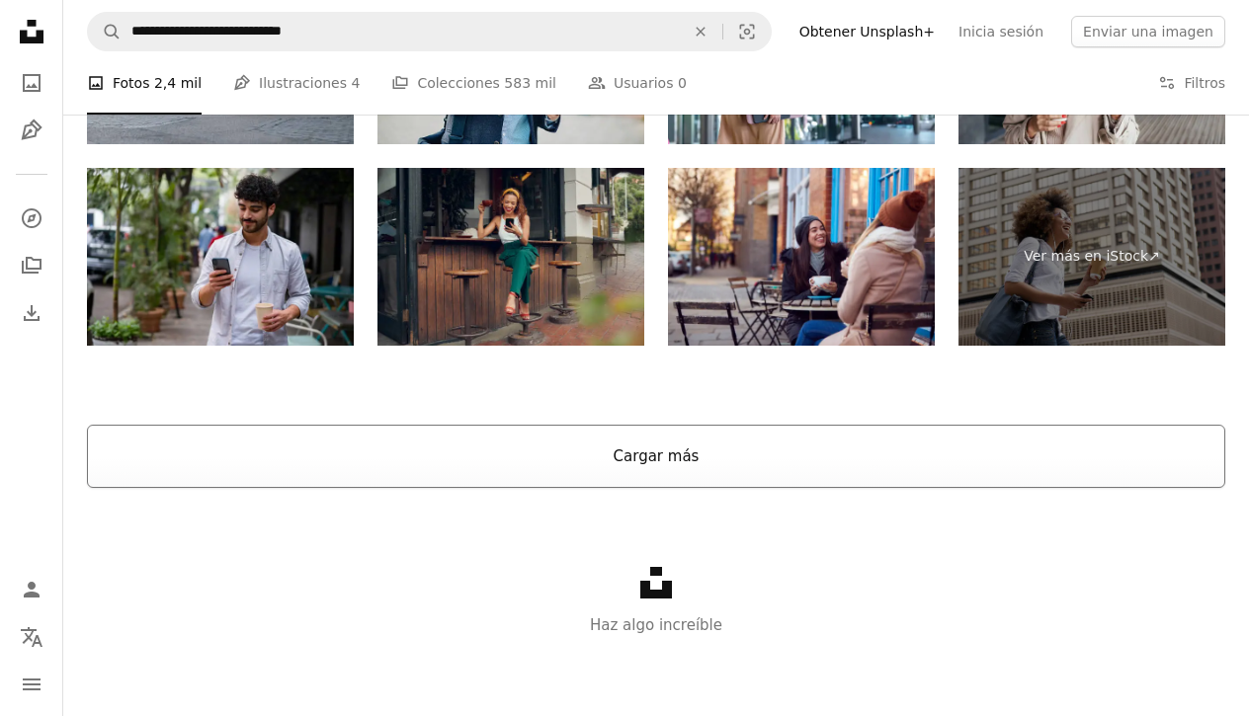
click at [627, 471] on button "Cargar más" at bounding box center [656, 456] width 1138 height 63
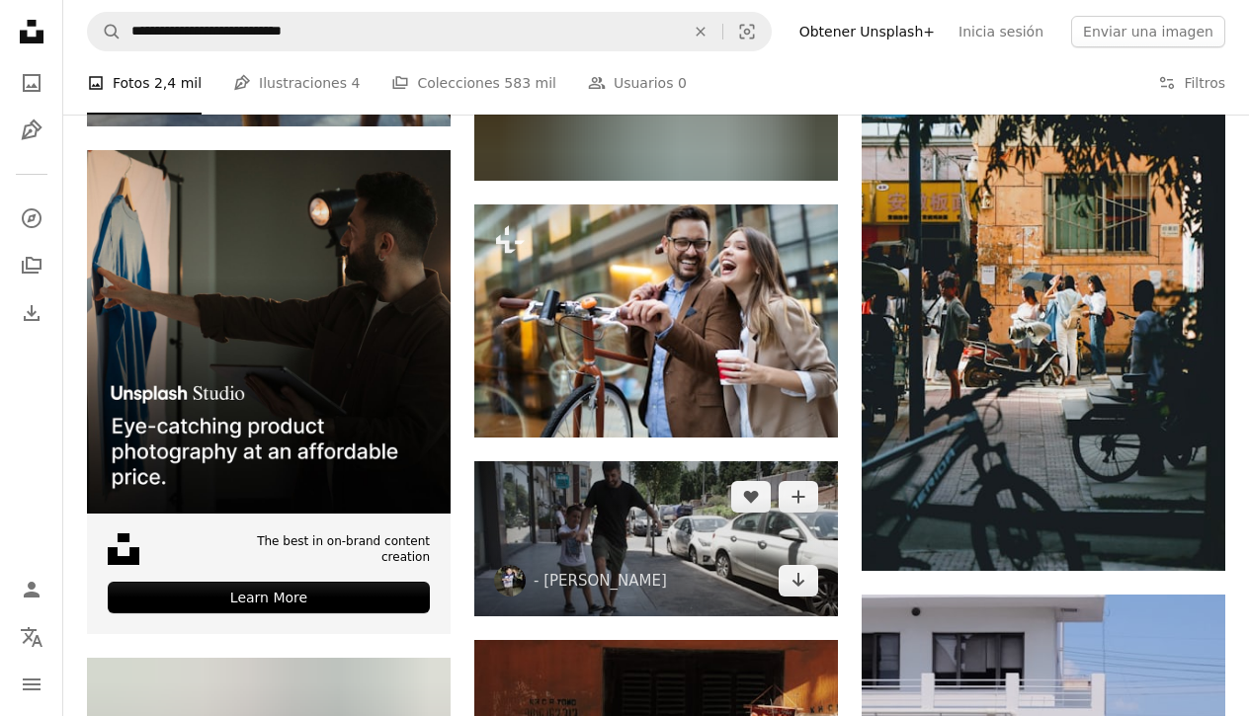
scroll to position [4715, 0]
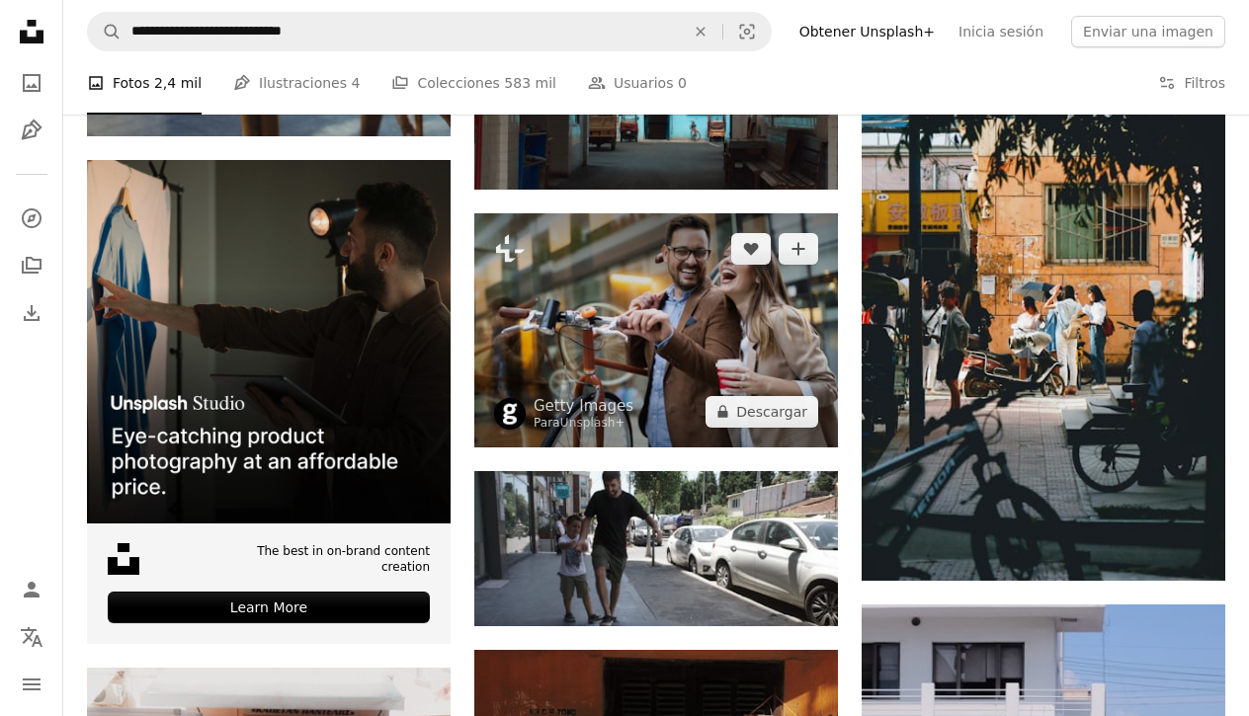
click at [642, 333] on img at bounding box center [656, 329] width 364 height 233
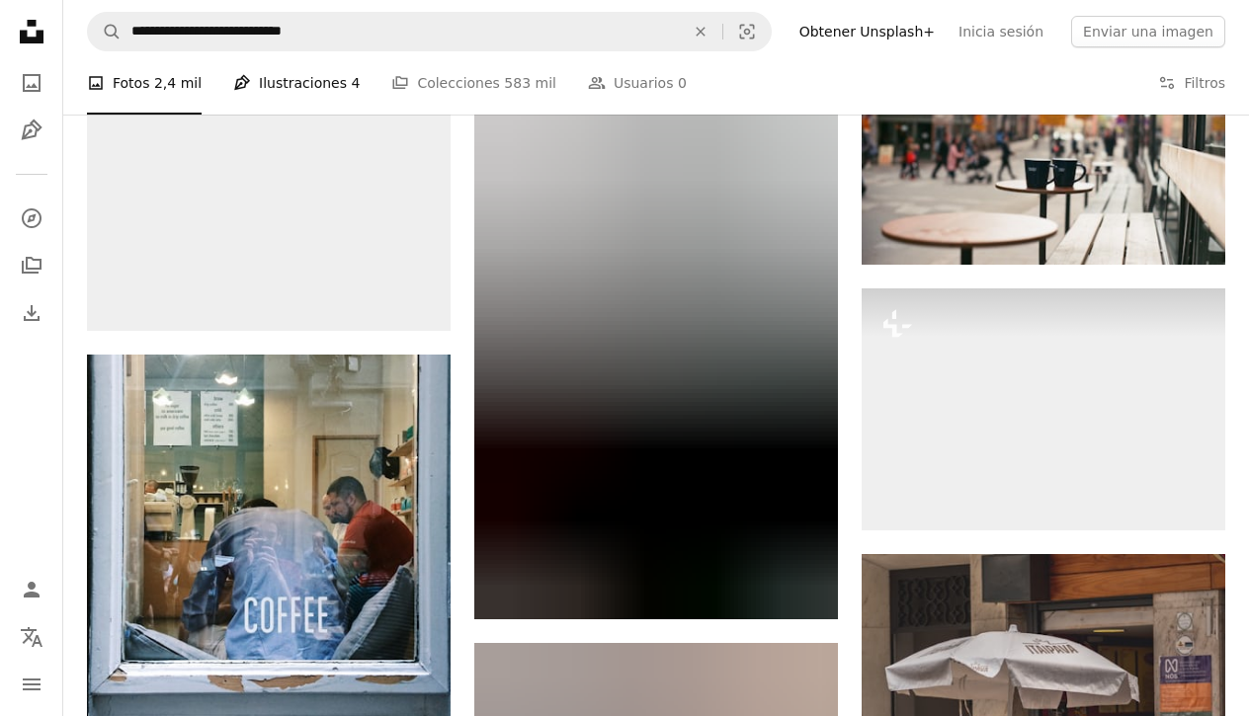
scroll to position [7478, 0]
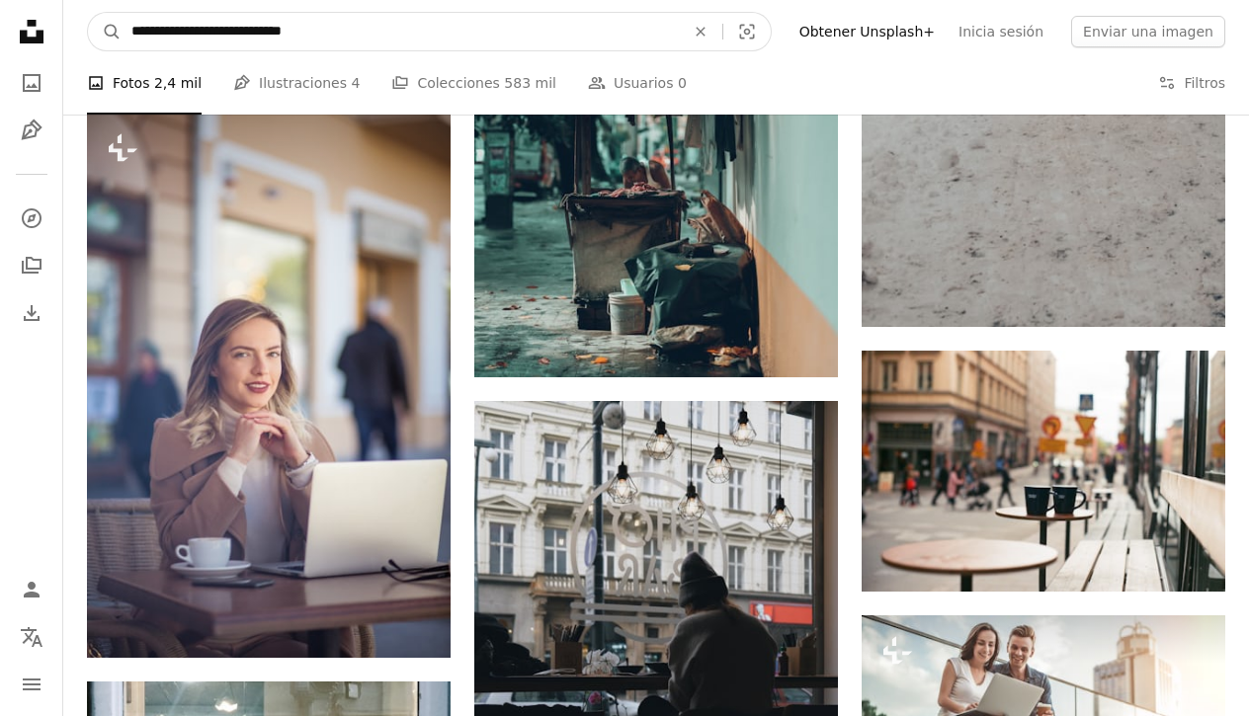
drag, startPoint x: 228, startPoint y: 33, endPoint x: 79, endPoint y: 27, distance: 149.3
click at [79, 27] on nav "**********" at bounding box center [656, 31] width 1186 height 63
type input "**********"
click at [105, 32] on button "A magnifying glass" at bounding box center [105, 32] width 34 height 38
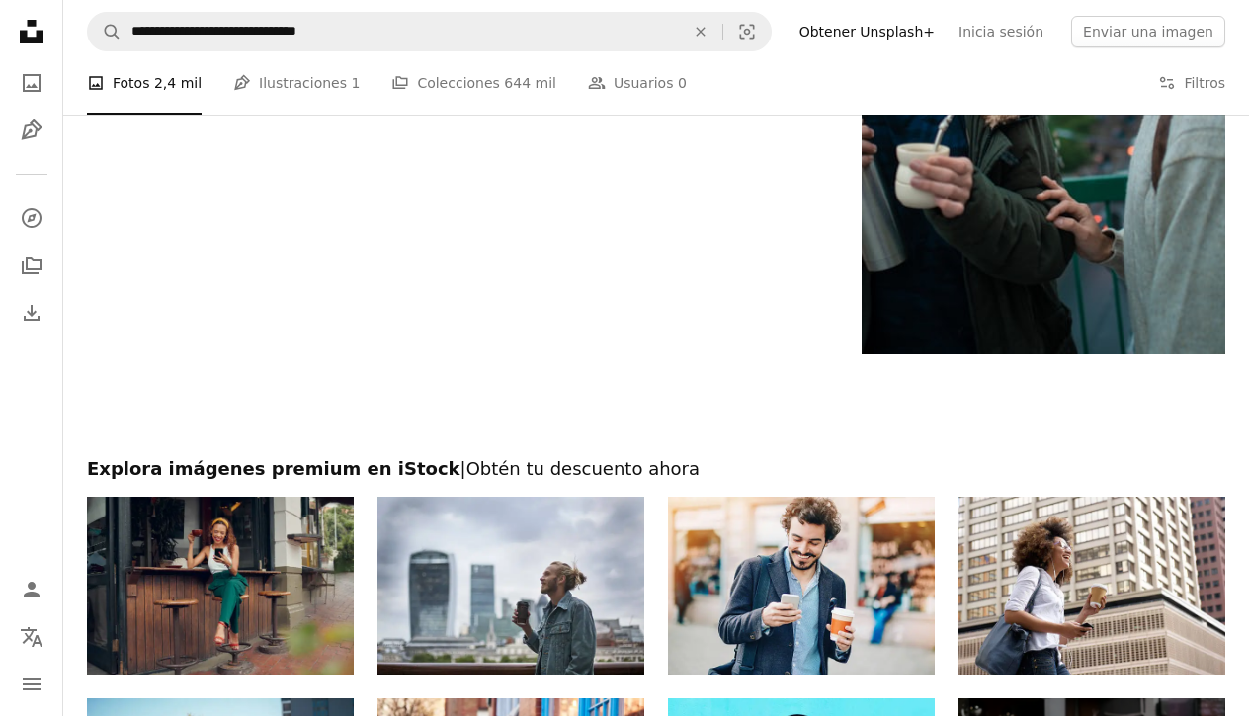
scroll to position [3779, 0]
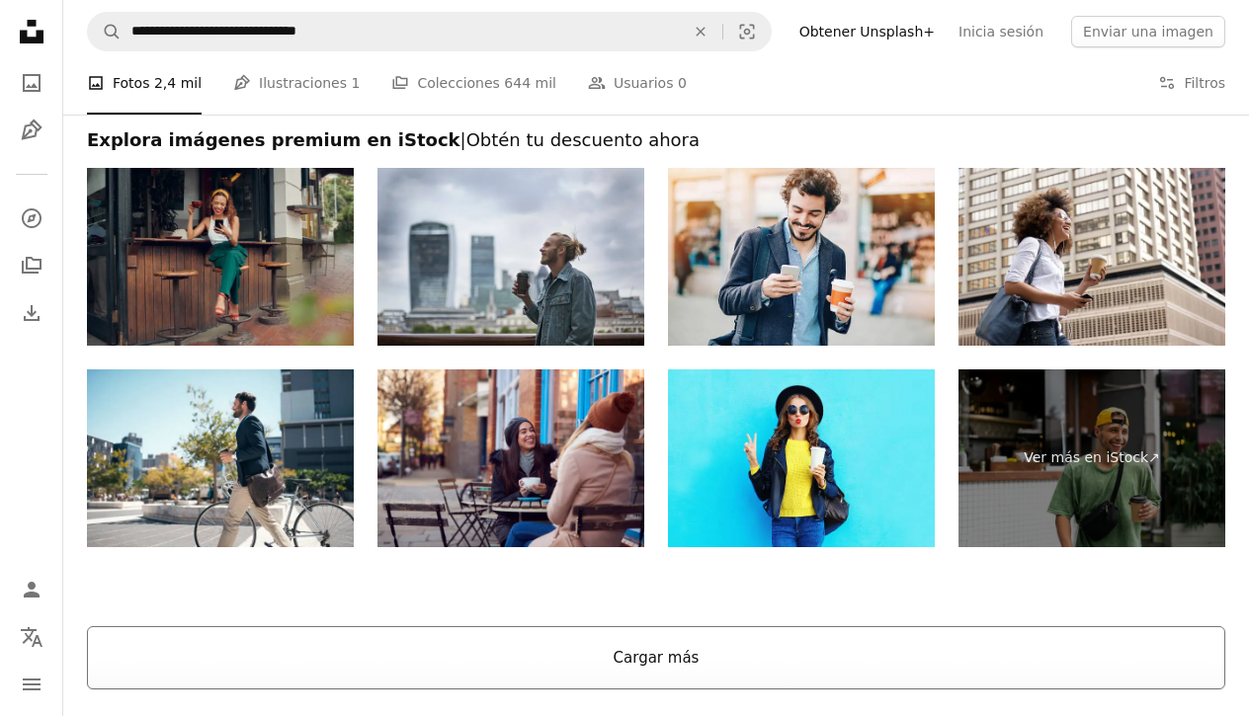
click at [676, 668] on button "Cargar más" at bounding box center [656, 657] width 1138 height 63
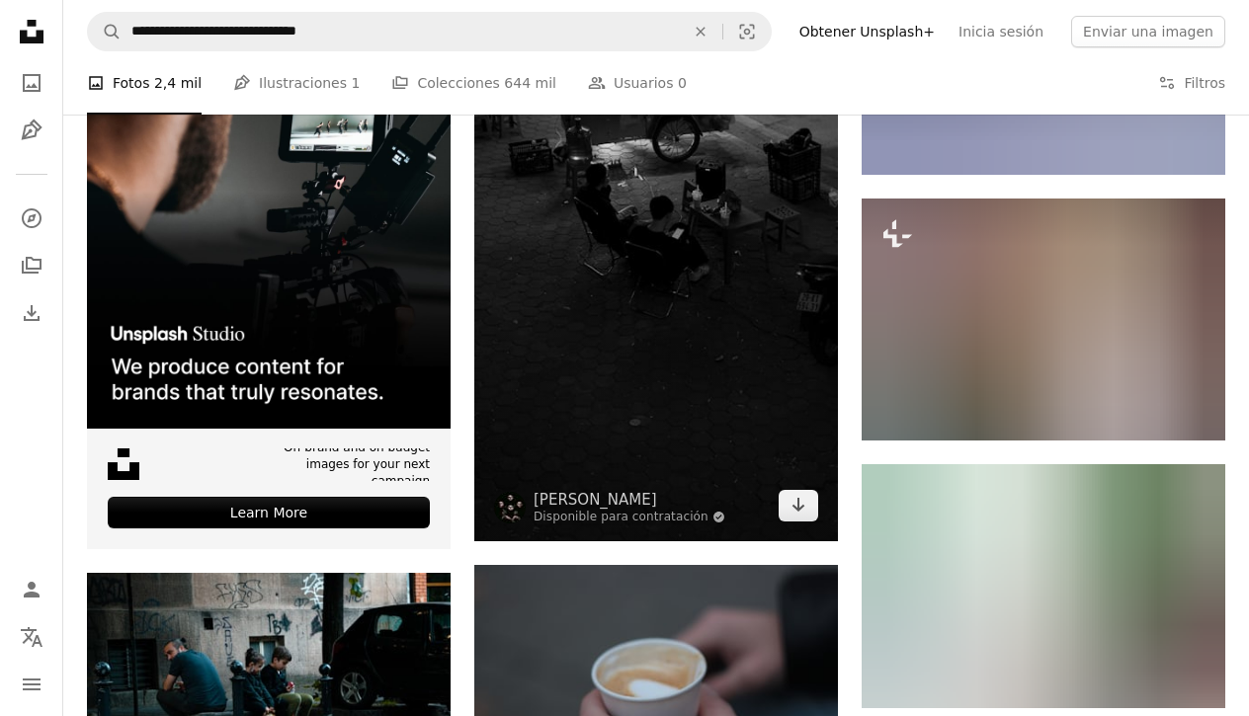
scroll to position [5320, 0]
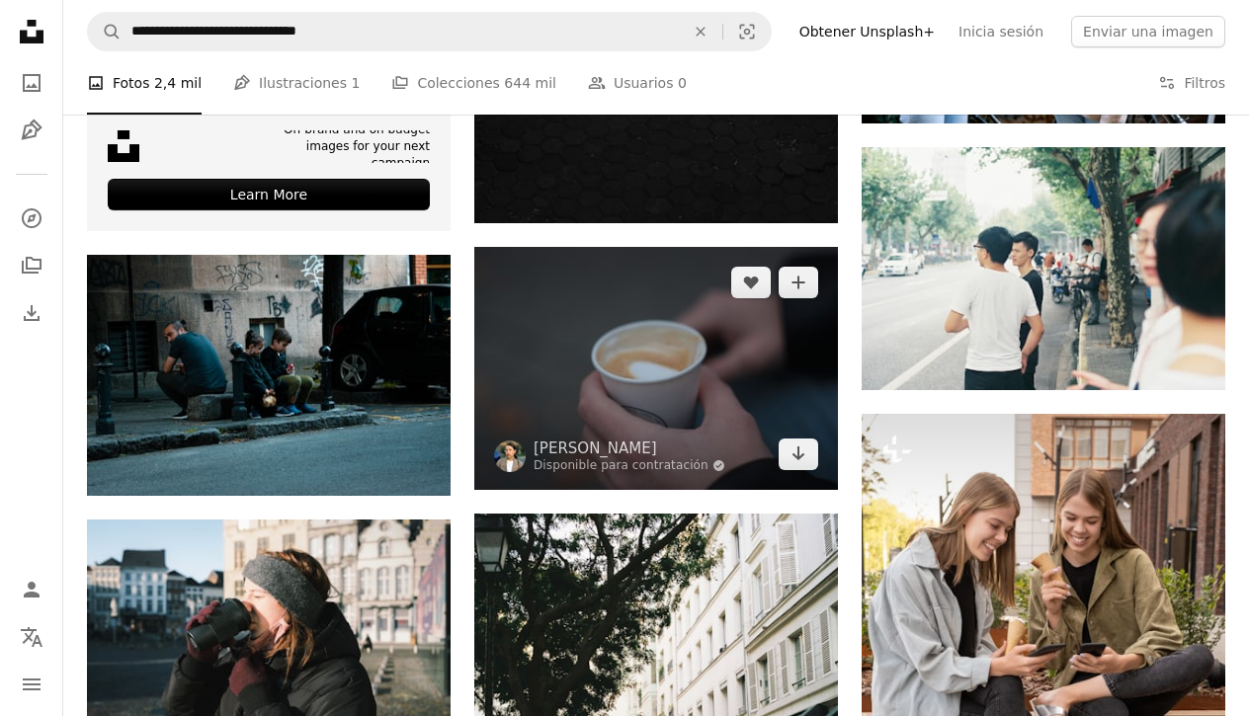
click at [628, 346] on img at bounding box center [656, 368] width 364 height 243
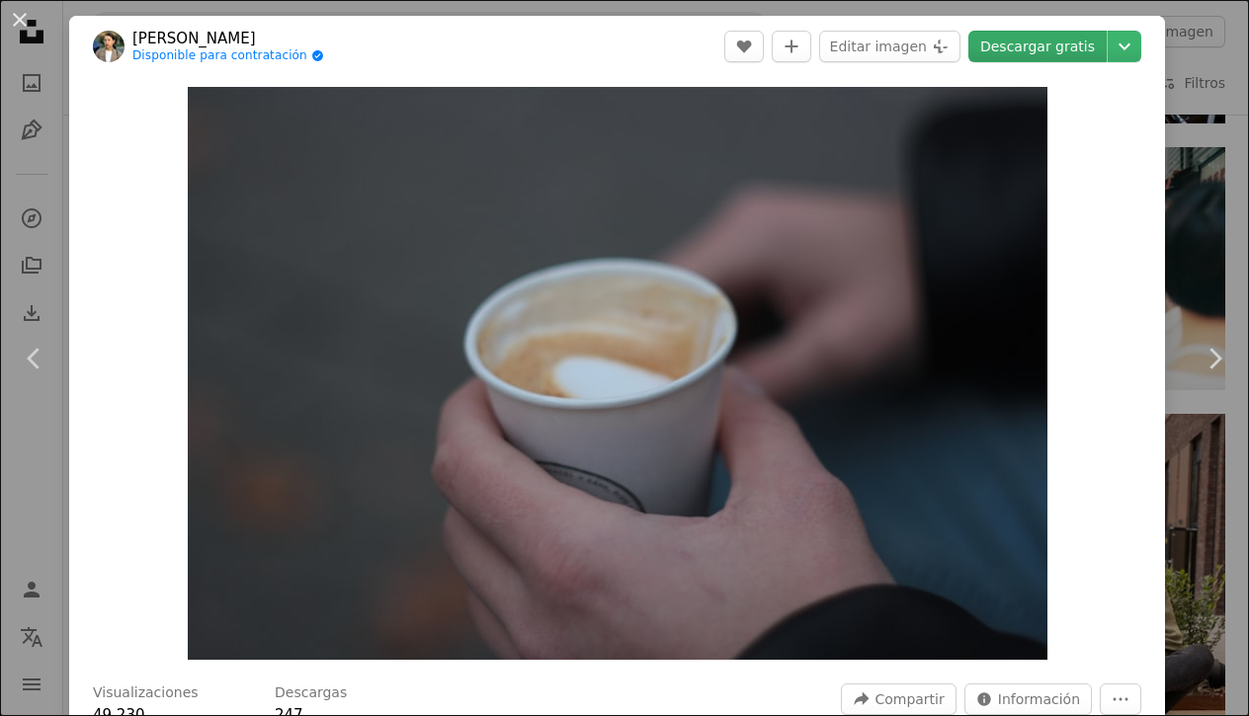
click at [1056, 41] on link "Descargar gratis" at bounding box center [1037, 47] width 138 height 32
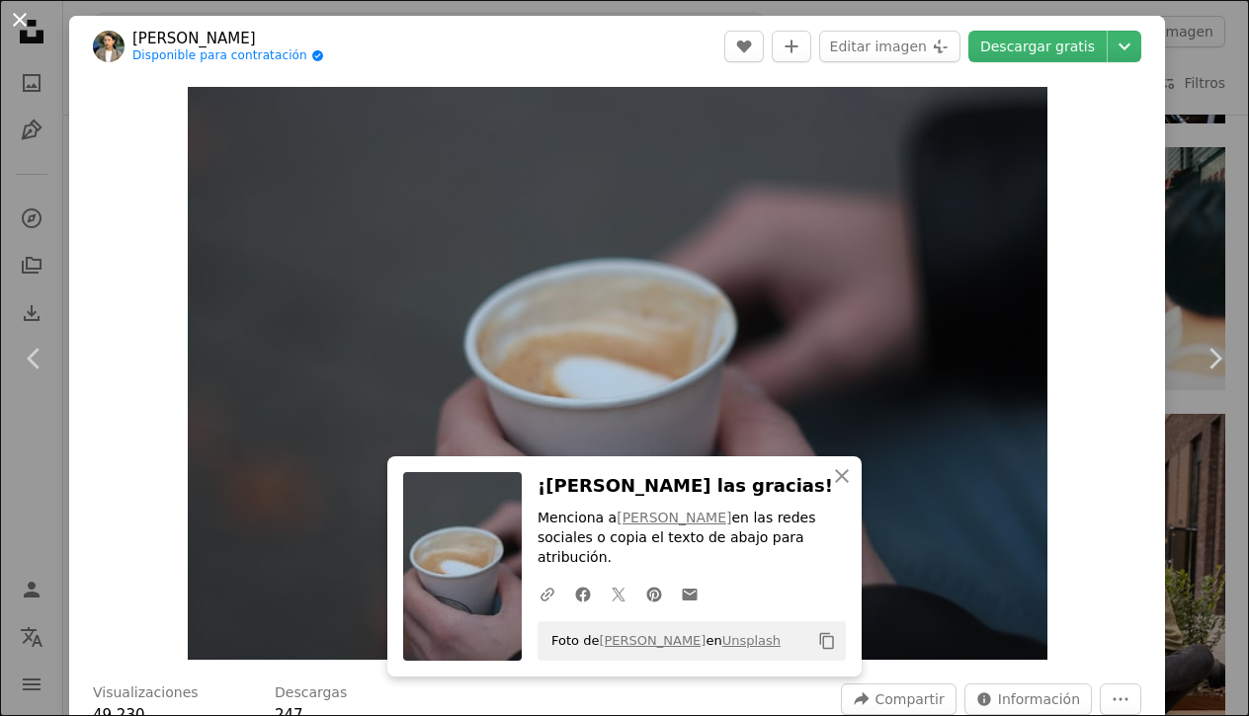
click at [15, 8] on button "An X shape" at bounding box center [20, 20] width 24 height 24
